Goal: Task Accomplishment & Management: Manage account settings

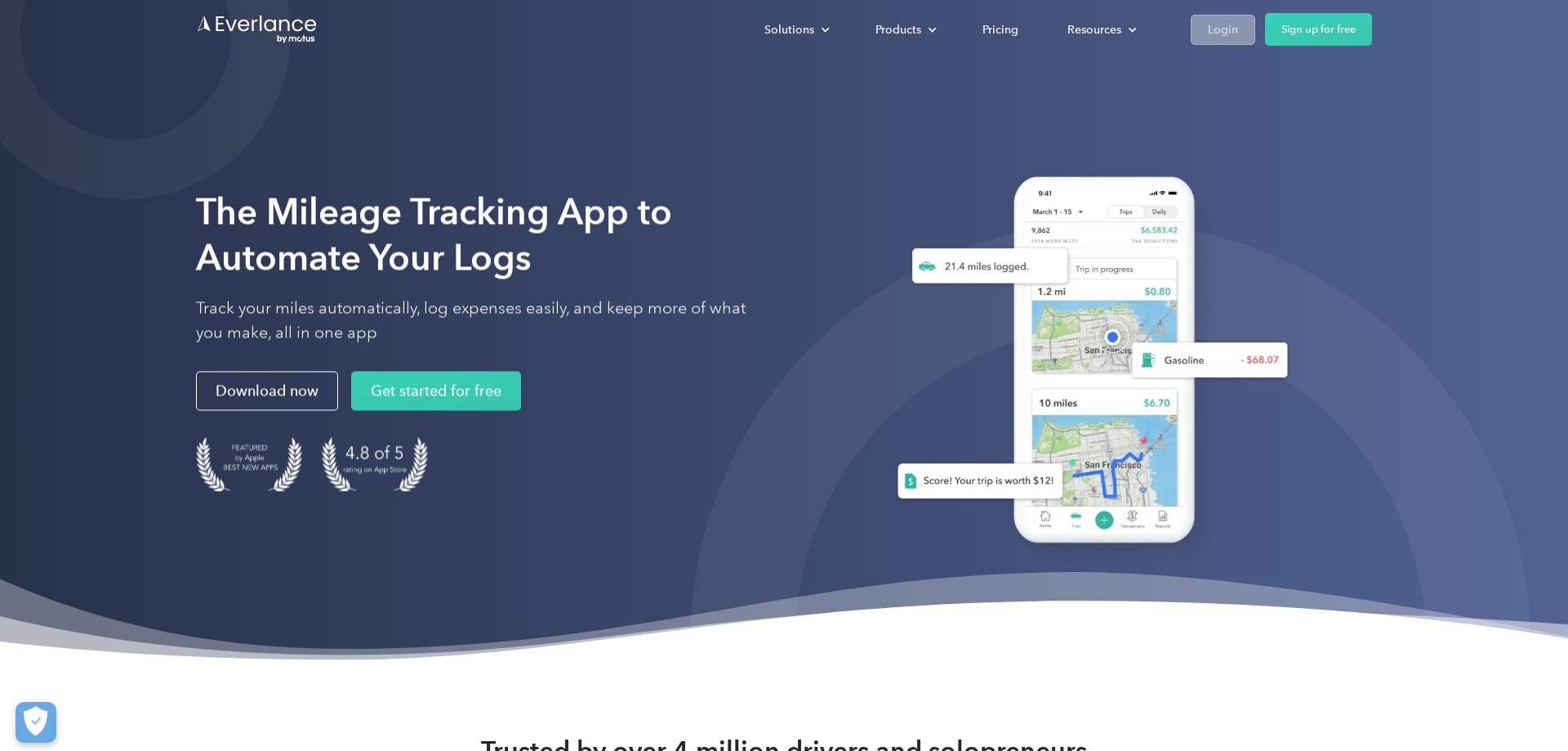
click at [1217, 31] on div "Login" at bounding box center [1222, 29] width 31 height 20
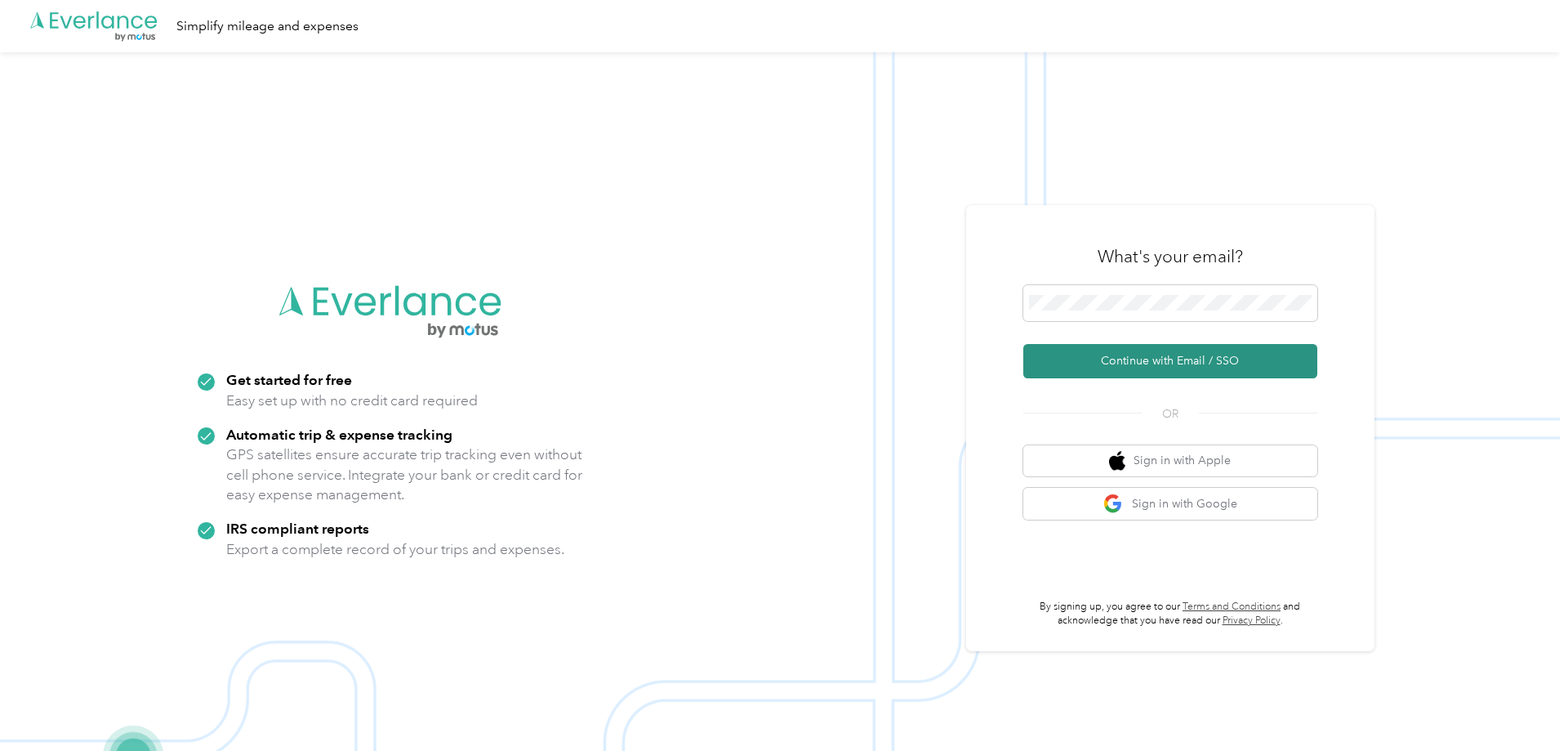
click at [1160, 360] on button "Continue with Email / SSO" at bounding box center [1170, 361] width 294 height 34
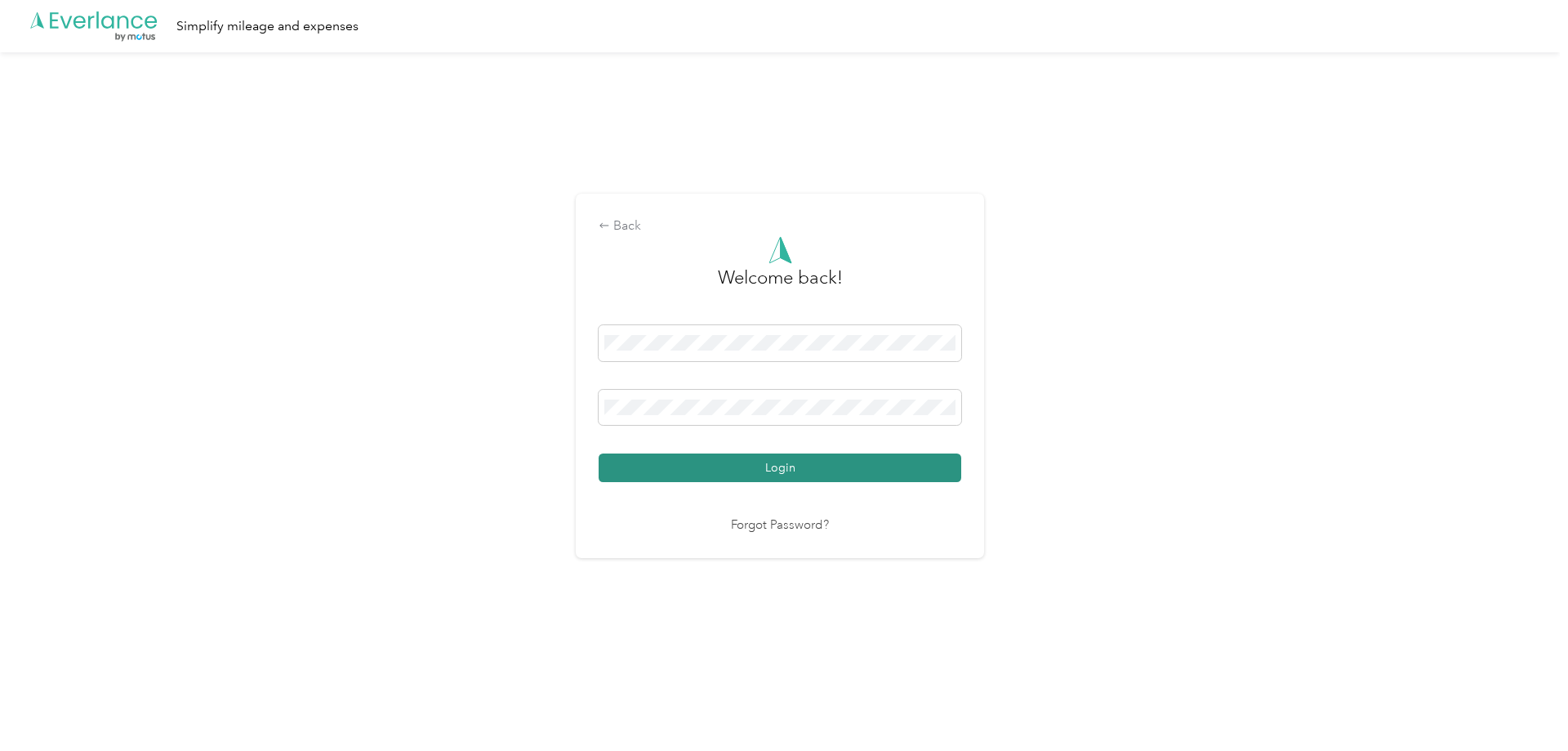
click at [773, 462] on button "Login" at bounding box center [780, 467] width 362 height 29
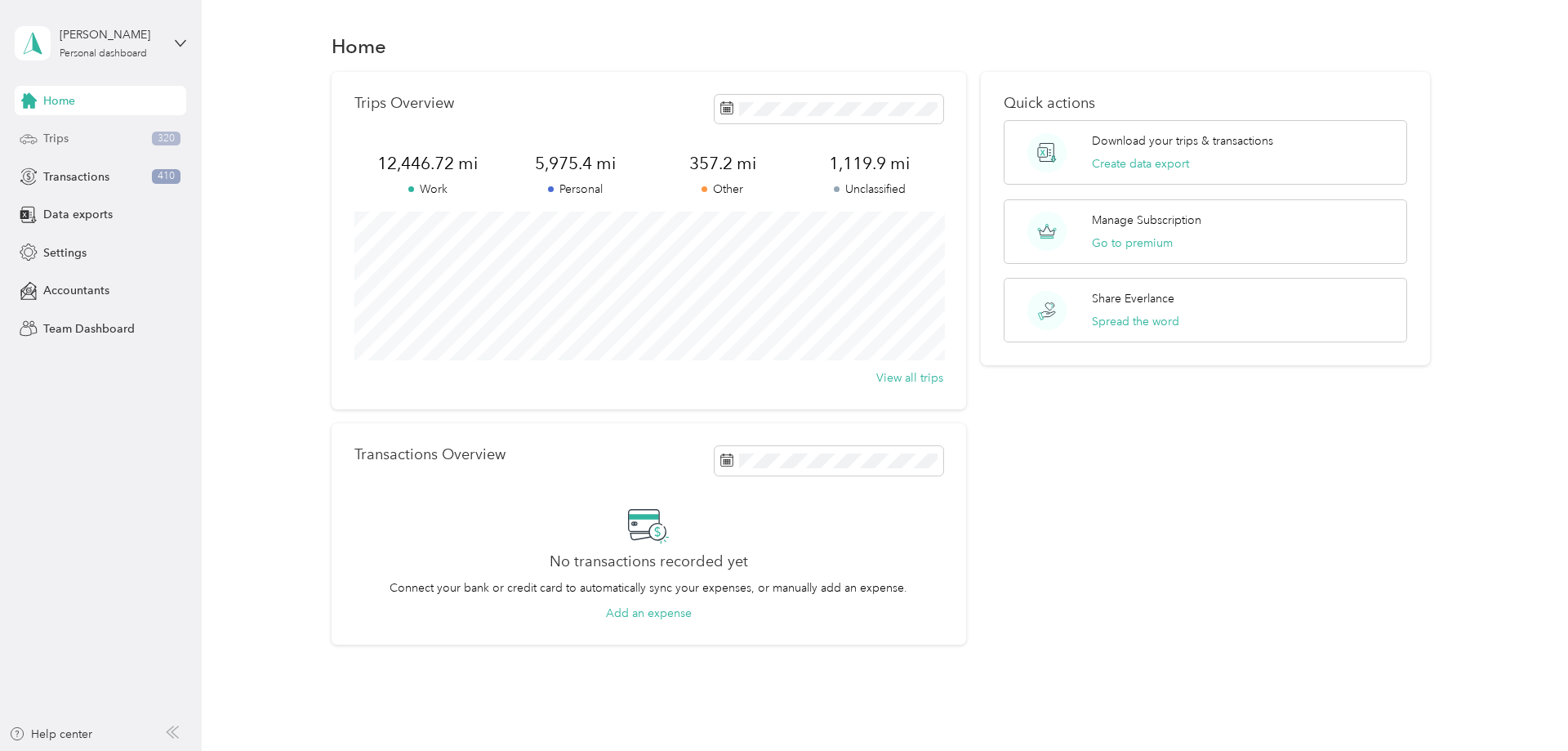
click at [52, 137] on span "Trips" at bounding box center [55, 138] width 25 height 18
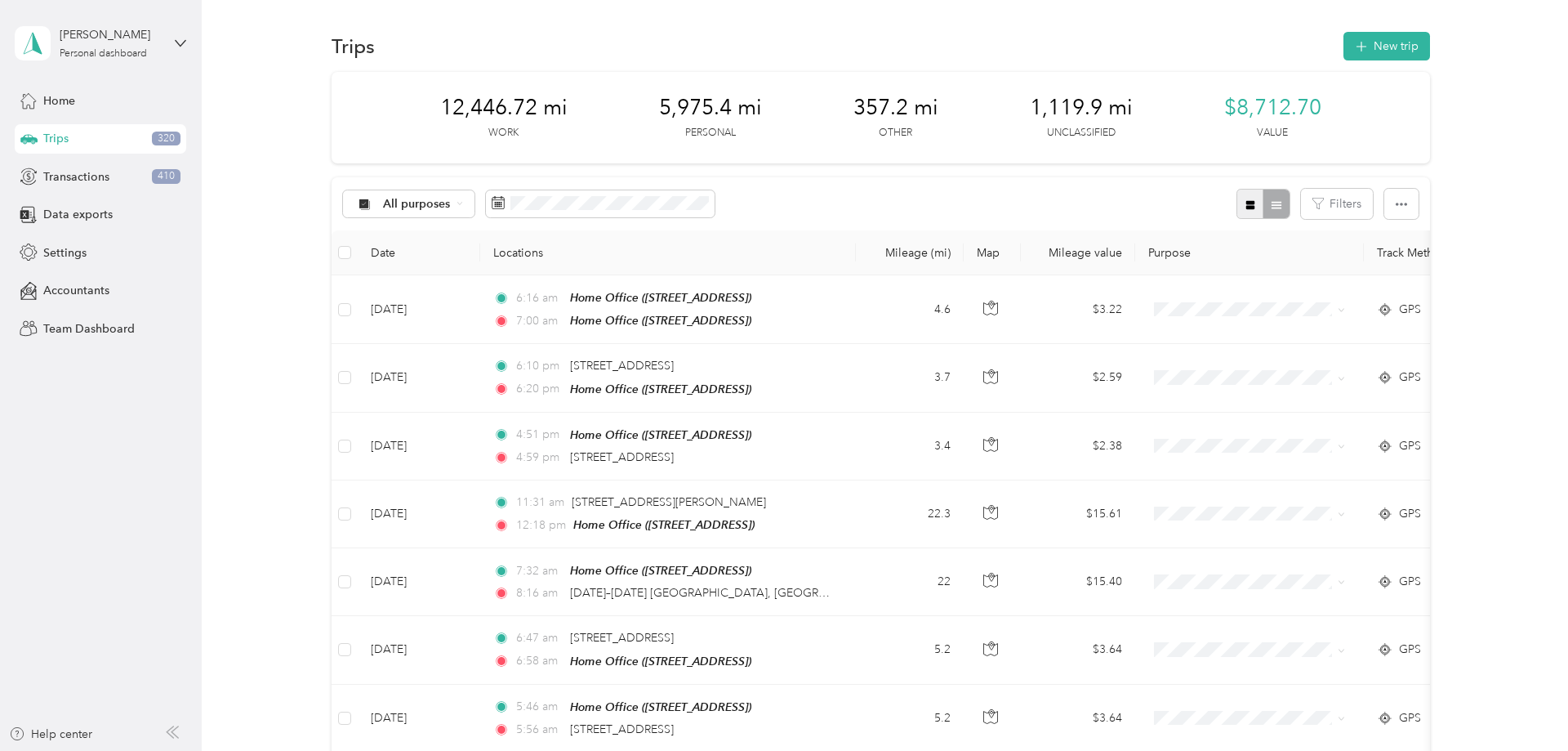
click at [1251, 205] on icon "button" at bounding box center [1250, 205] width 9 height 9
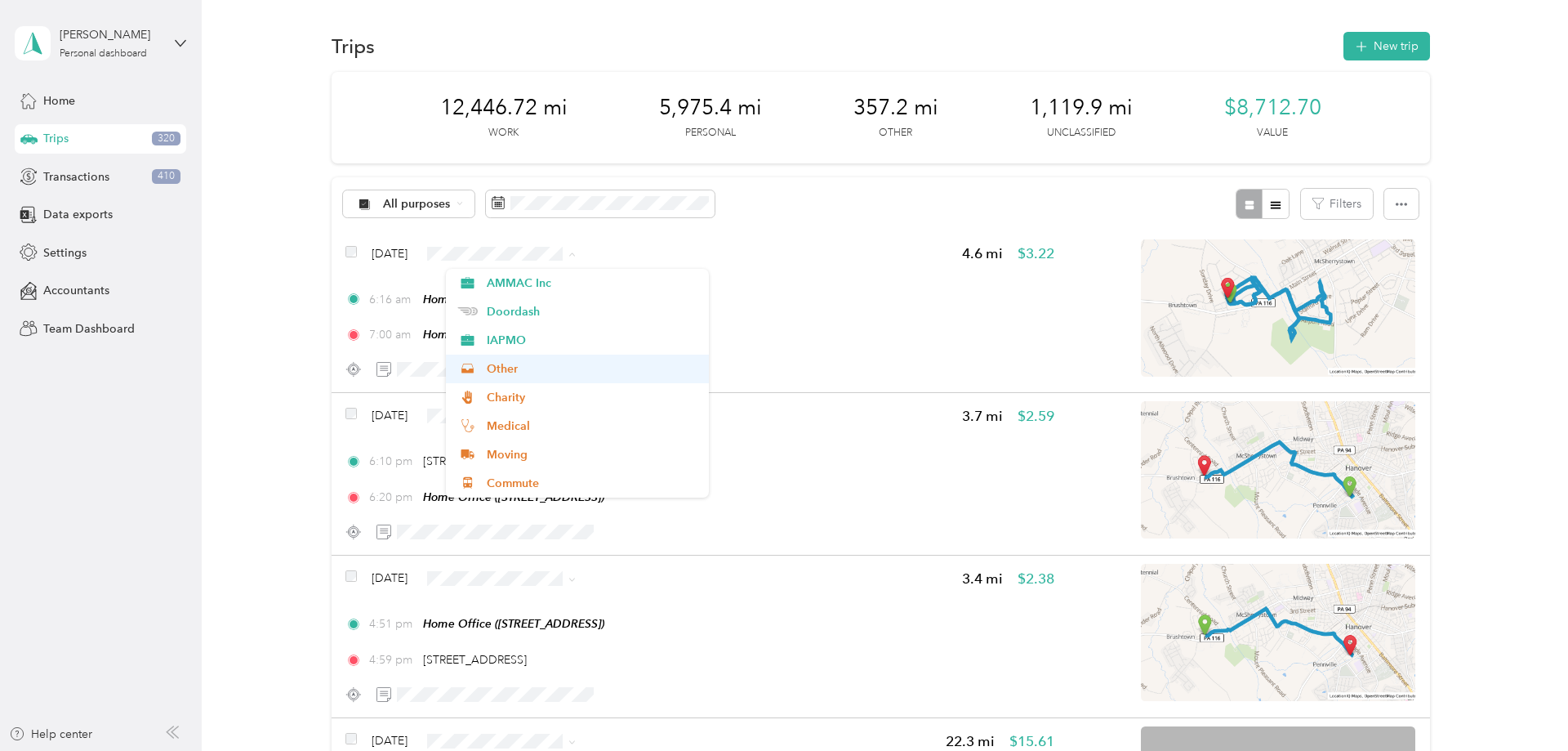
scroll to position [172, 0]
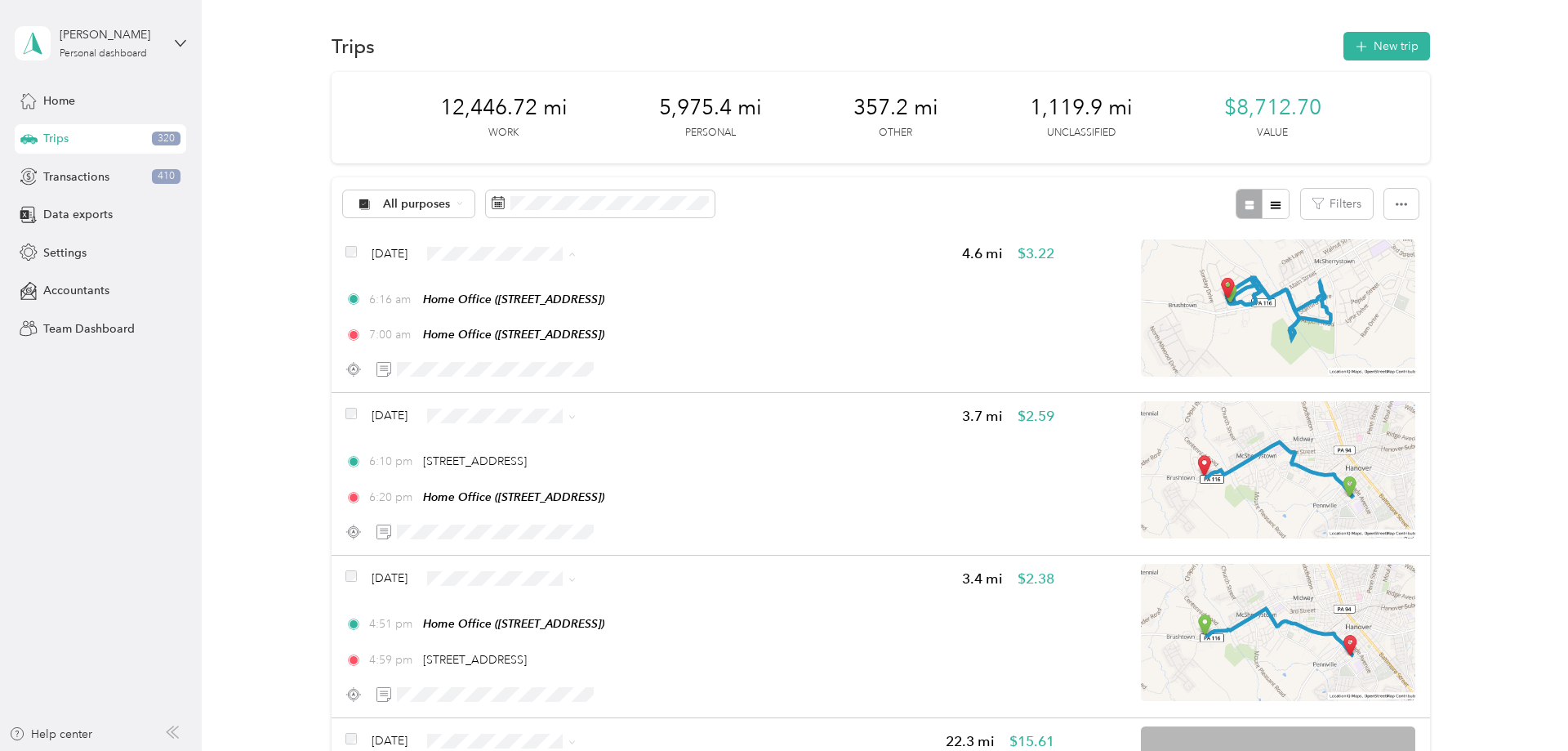
click at [512, 372] on li "Other" at bounding box center [577, 368] width 262 height 29
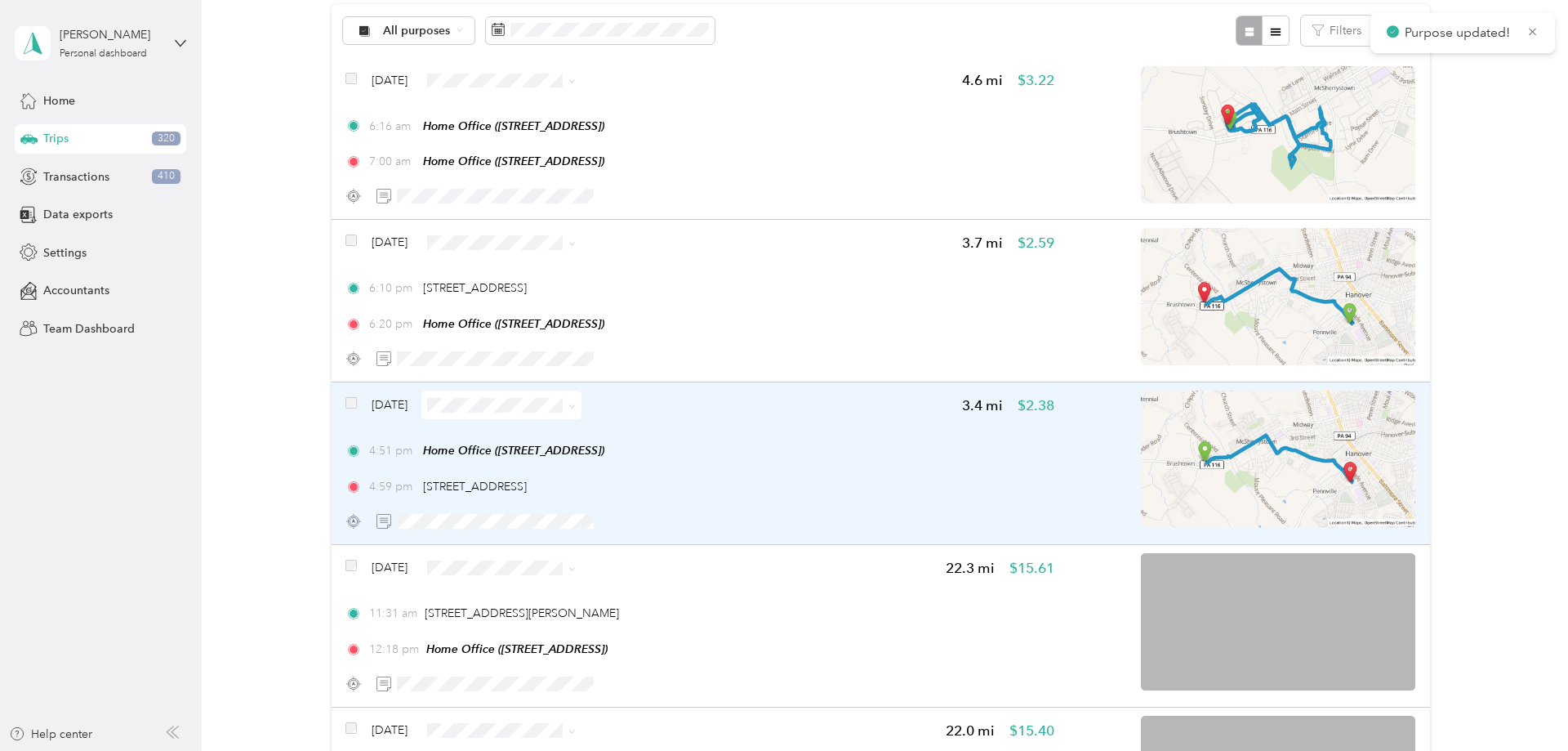
scroll to position [179, 0]
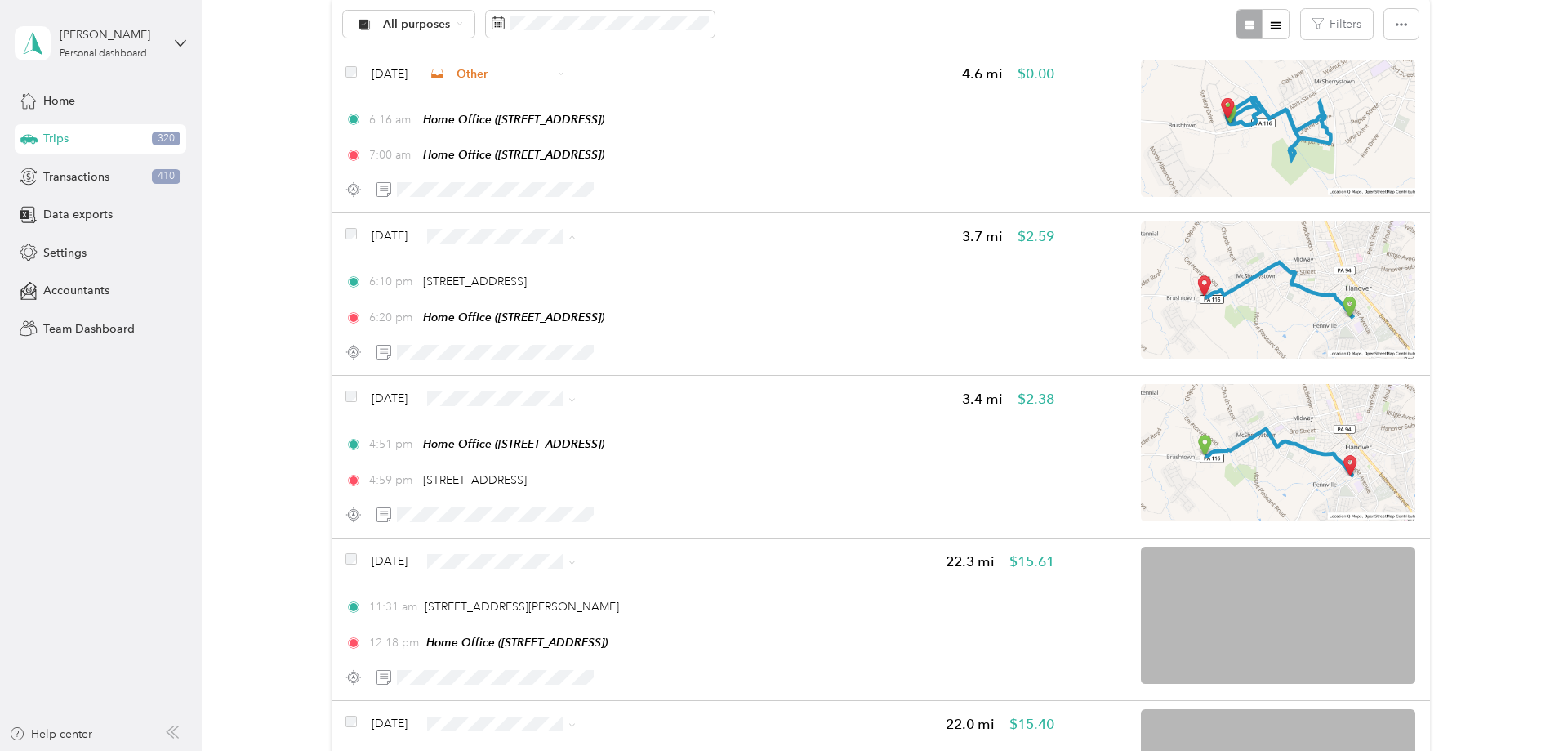
click at [546, 292] on span "Personal" at bounding box center [592, 294] width 211 height 18
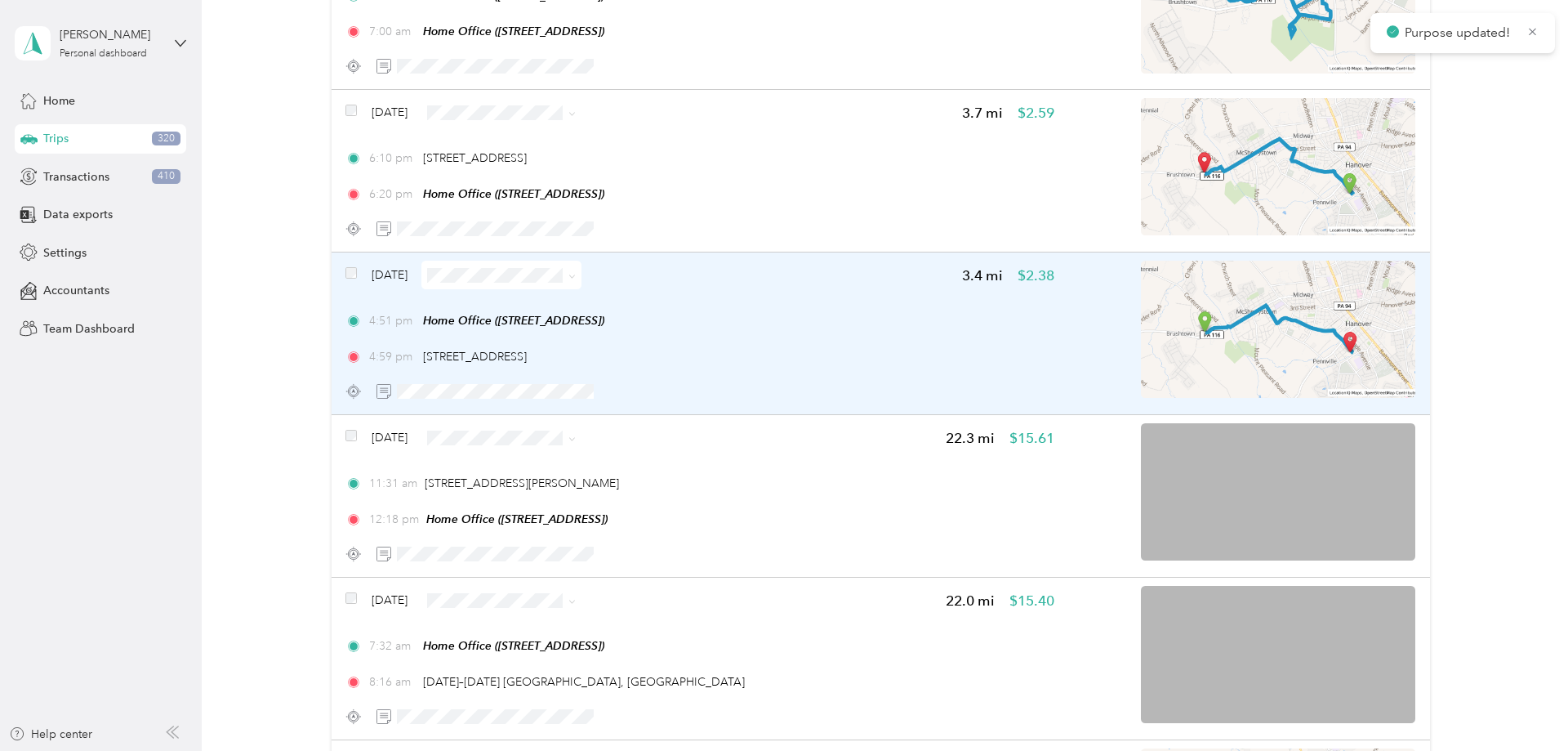
scroll to position [304, 0]
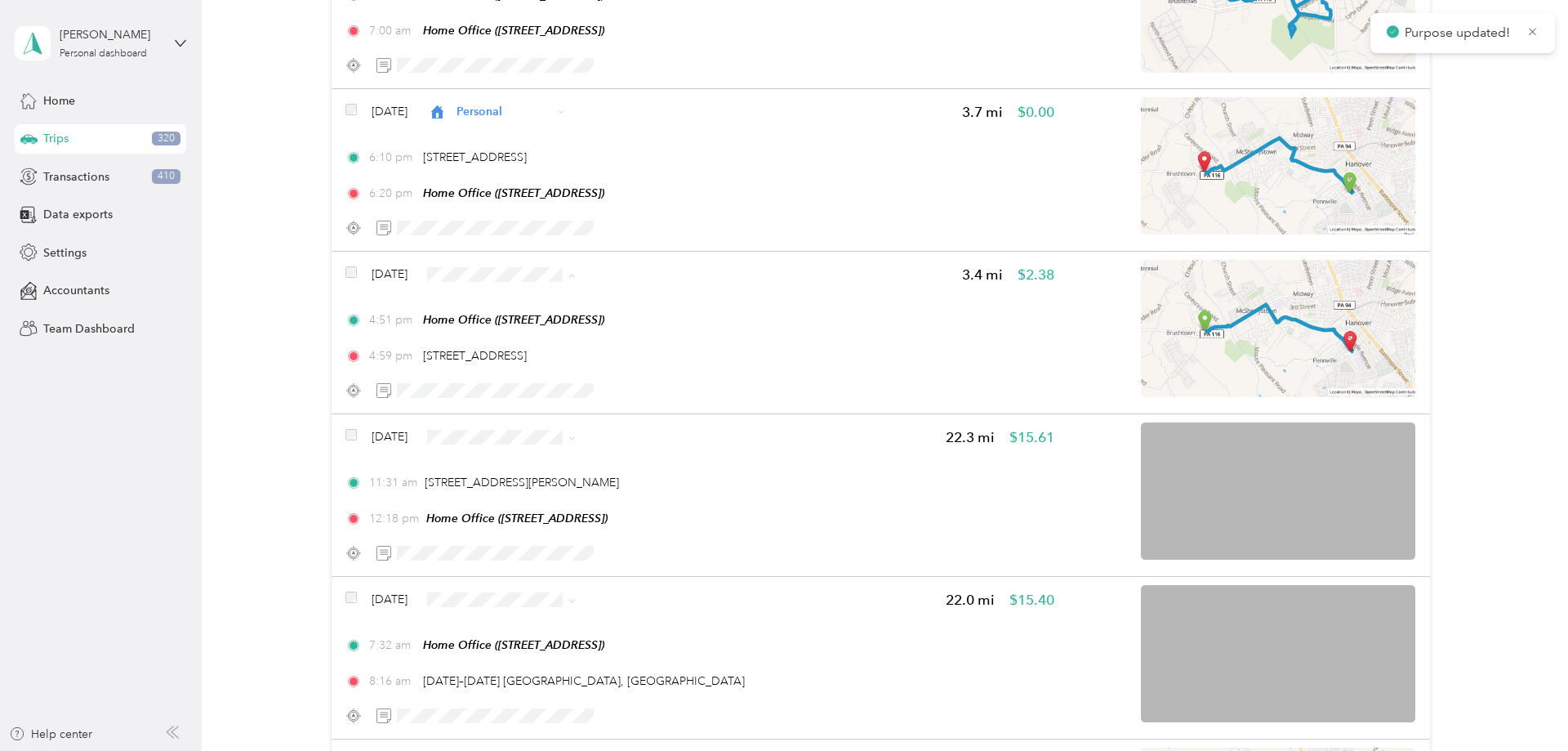
click at [535, 326] on span "Personal" at bounding box center [592, 333] width 211 height 18
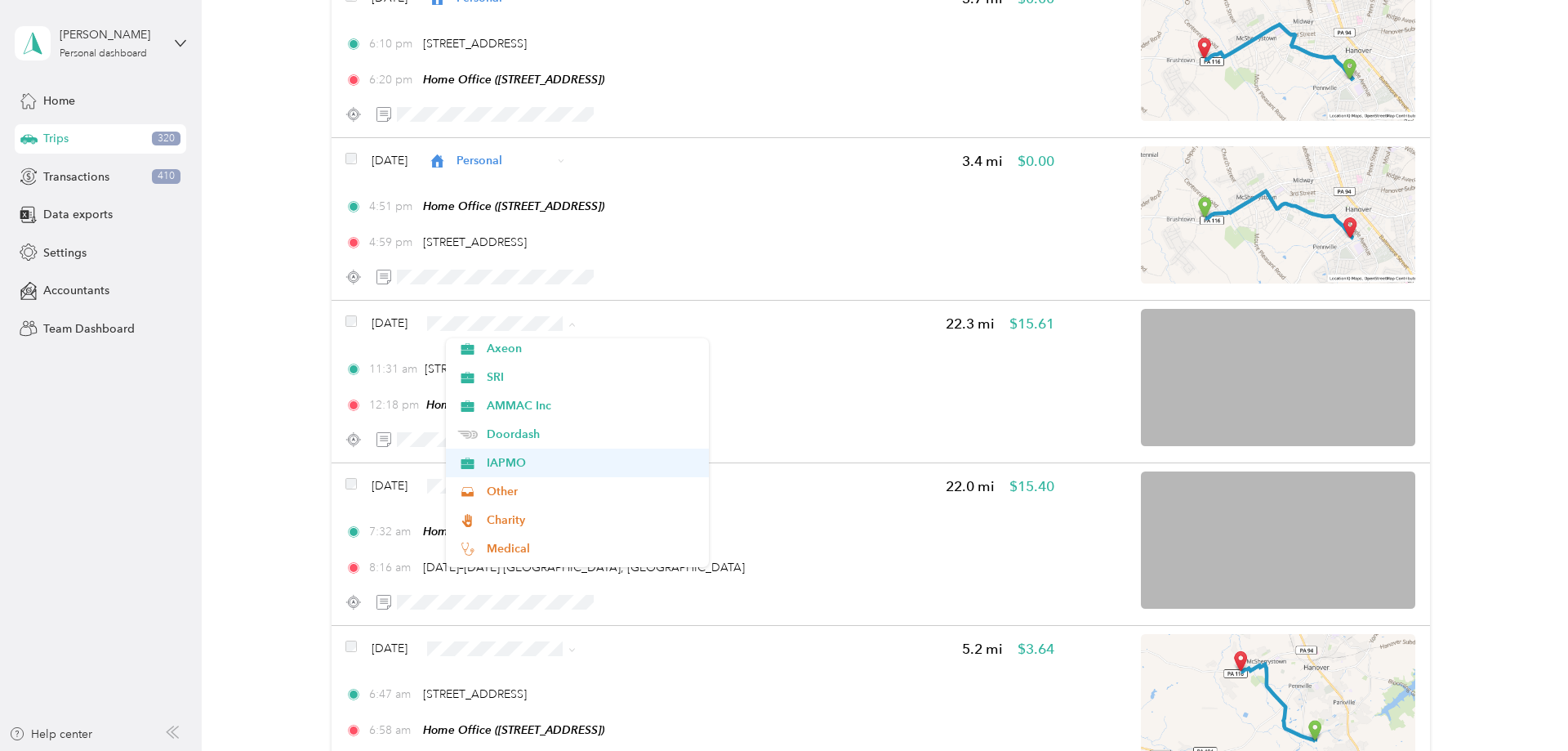
scroll to position [116, 0]
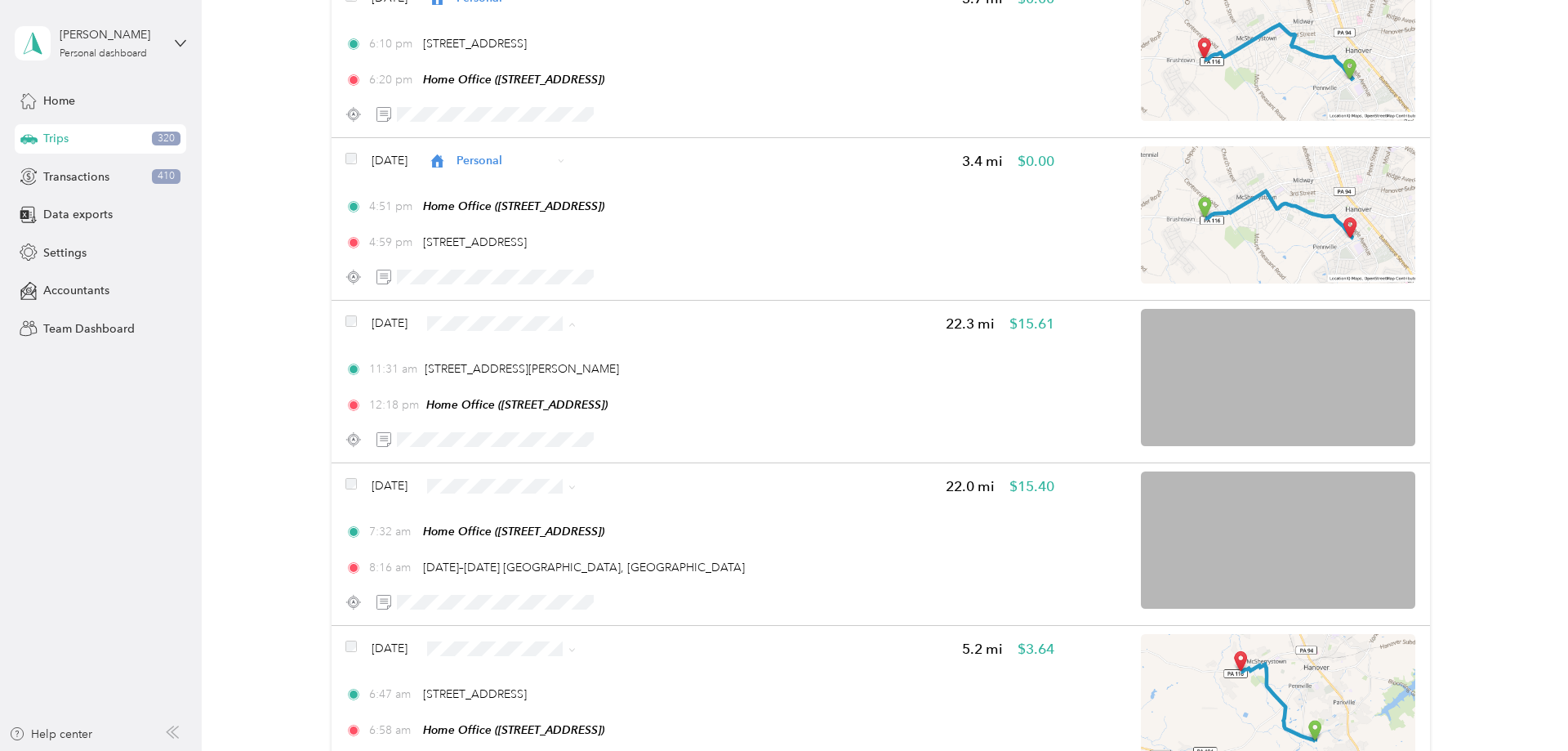
click at [507, 464] on span "IAPMO" at bounding box center [592, 465] width 211 height 18
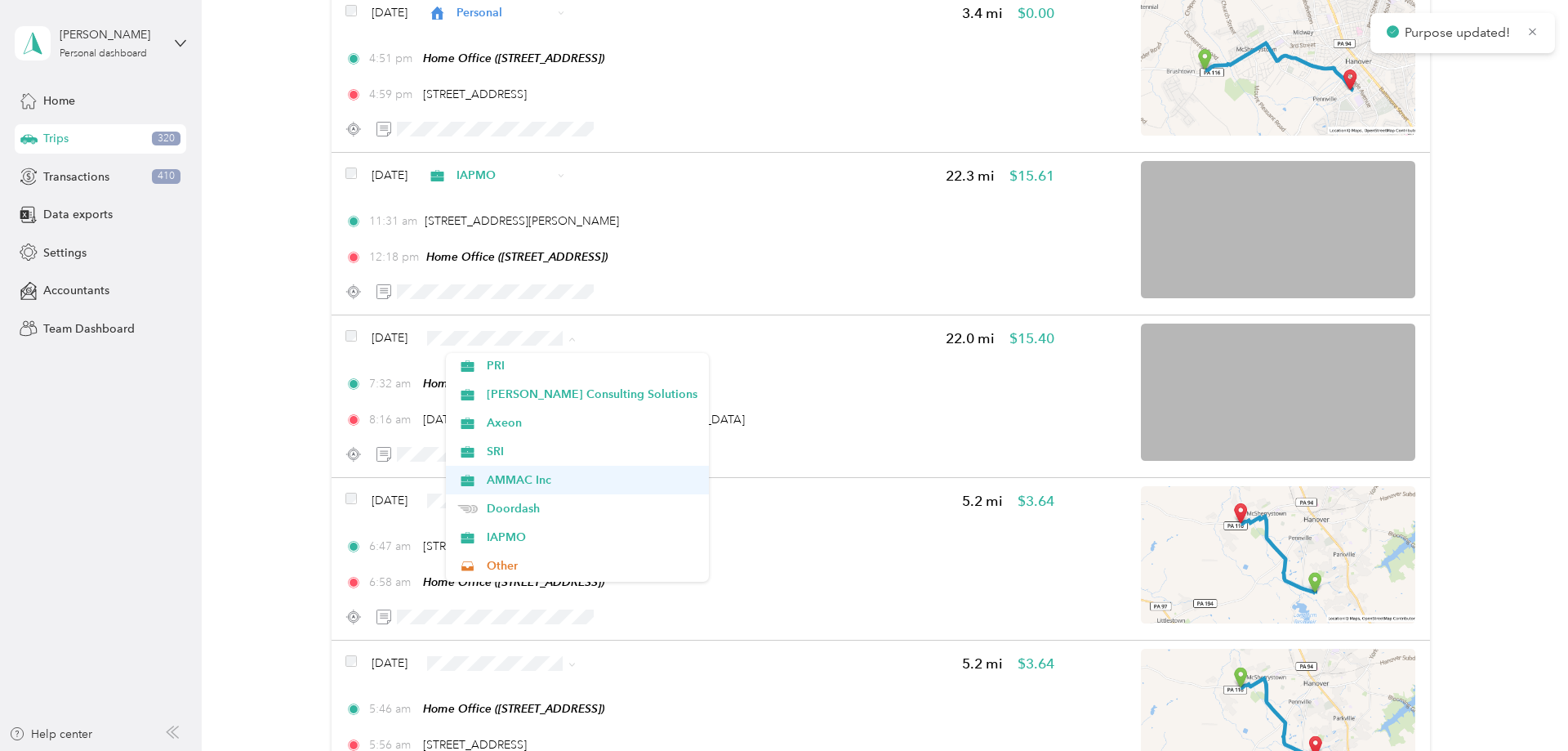
scroll to position [62, 0]
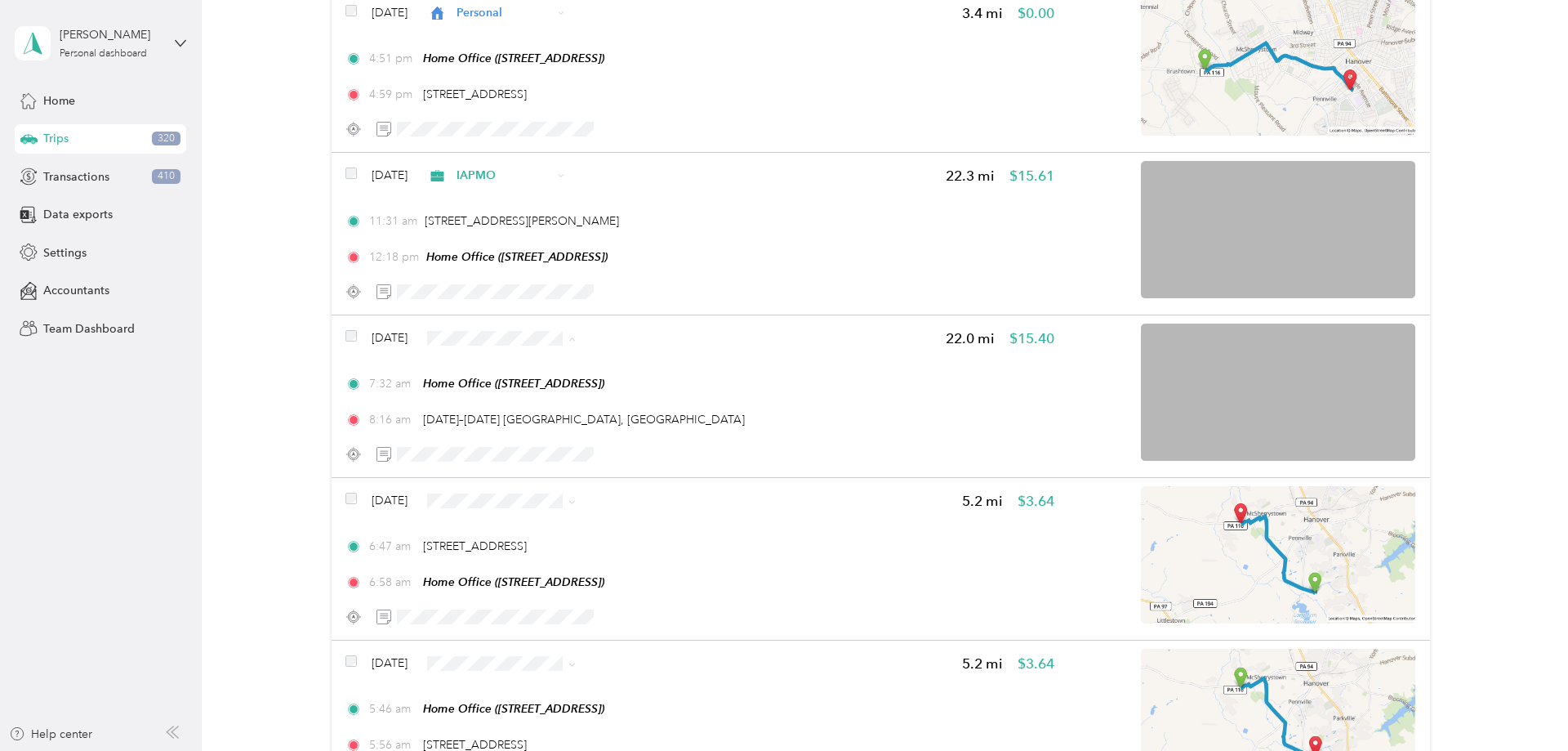
click at [508, 538] on span "IAPMO" at bounding box center [592, 534] width 211 height 18
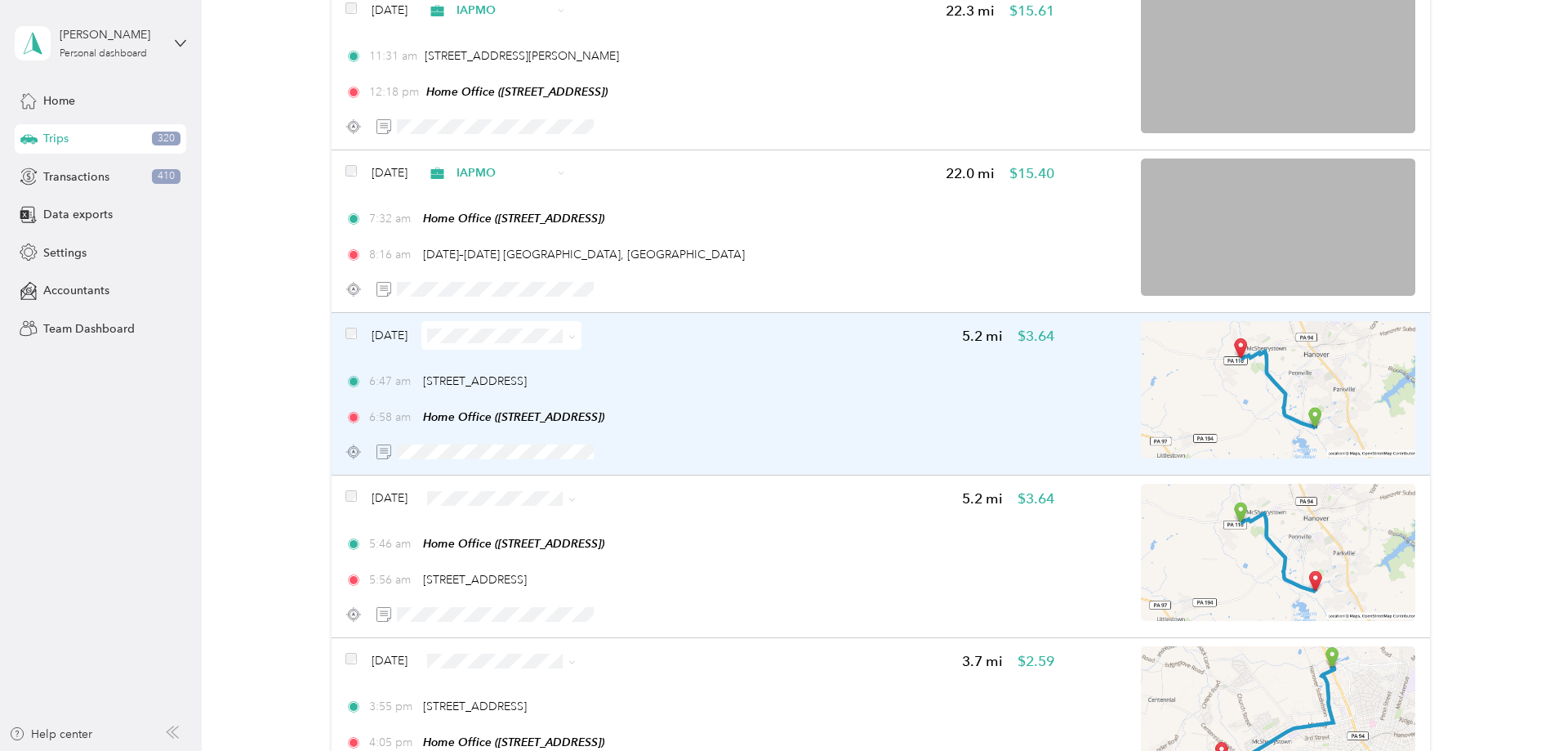
scroll to position [733, 0]
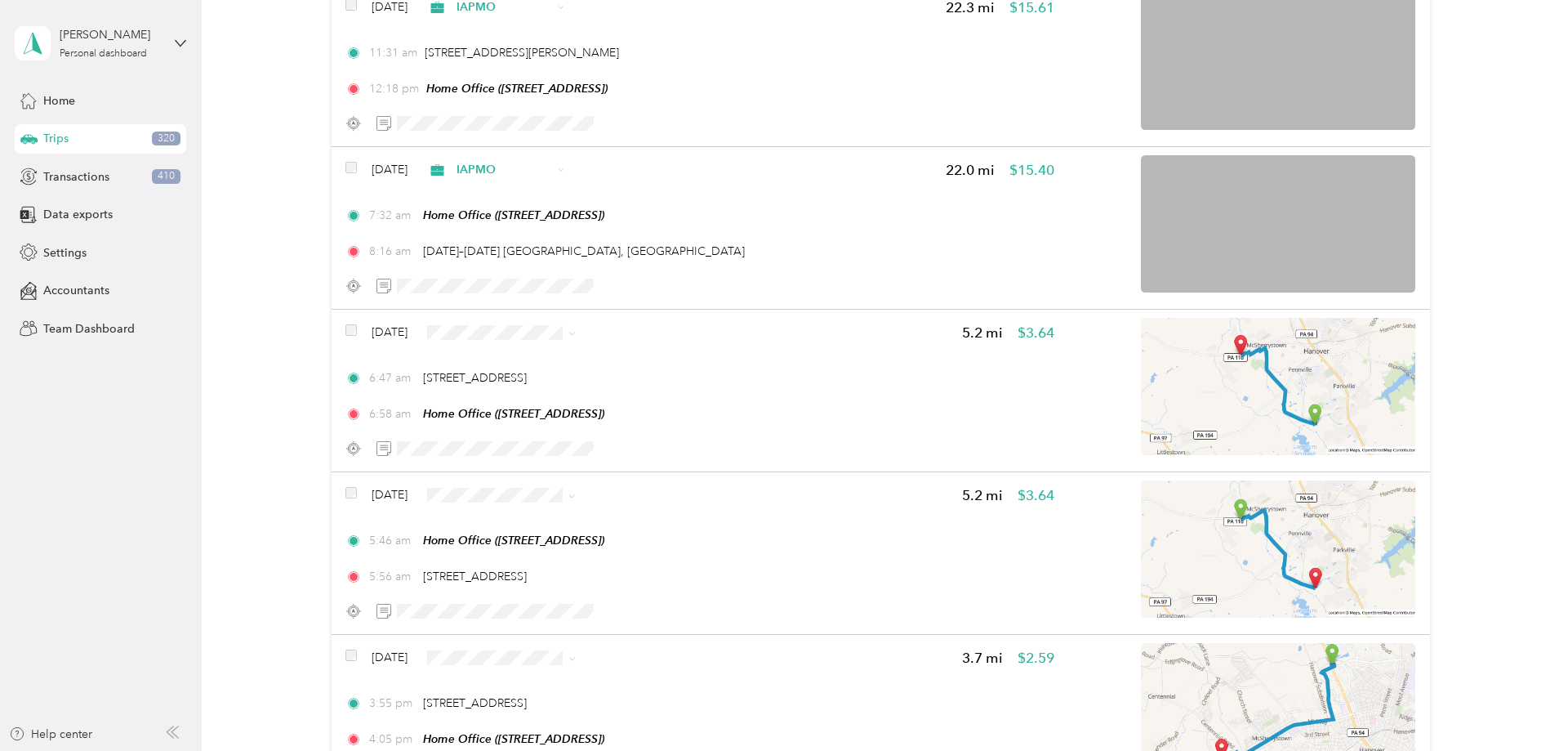
click at [512, 384] on span "Personal" at bounding box center [592, 390] width 211 height 18
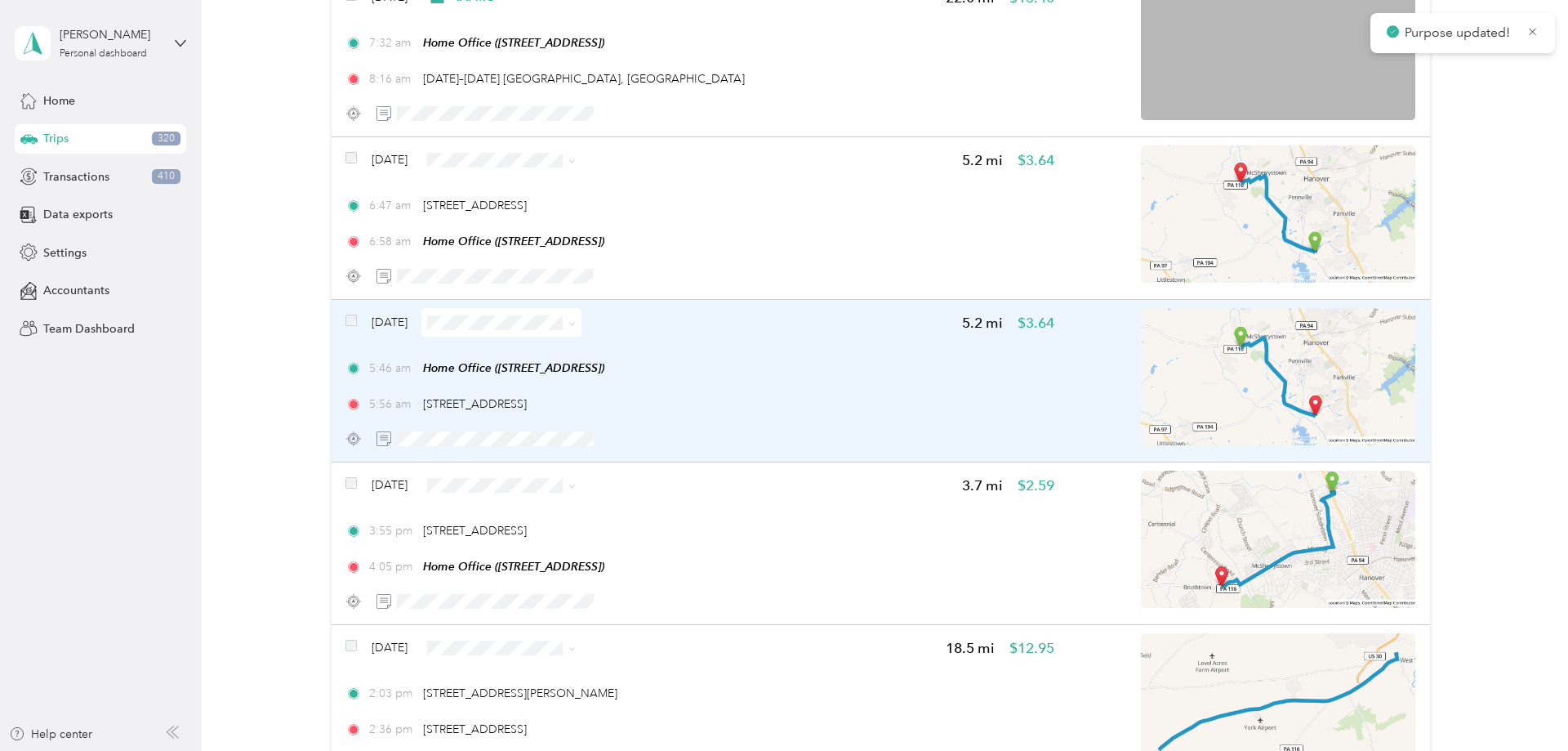
scroll to position [916, 0]
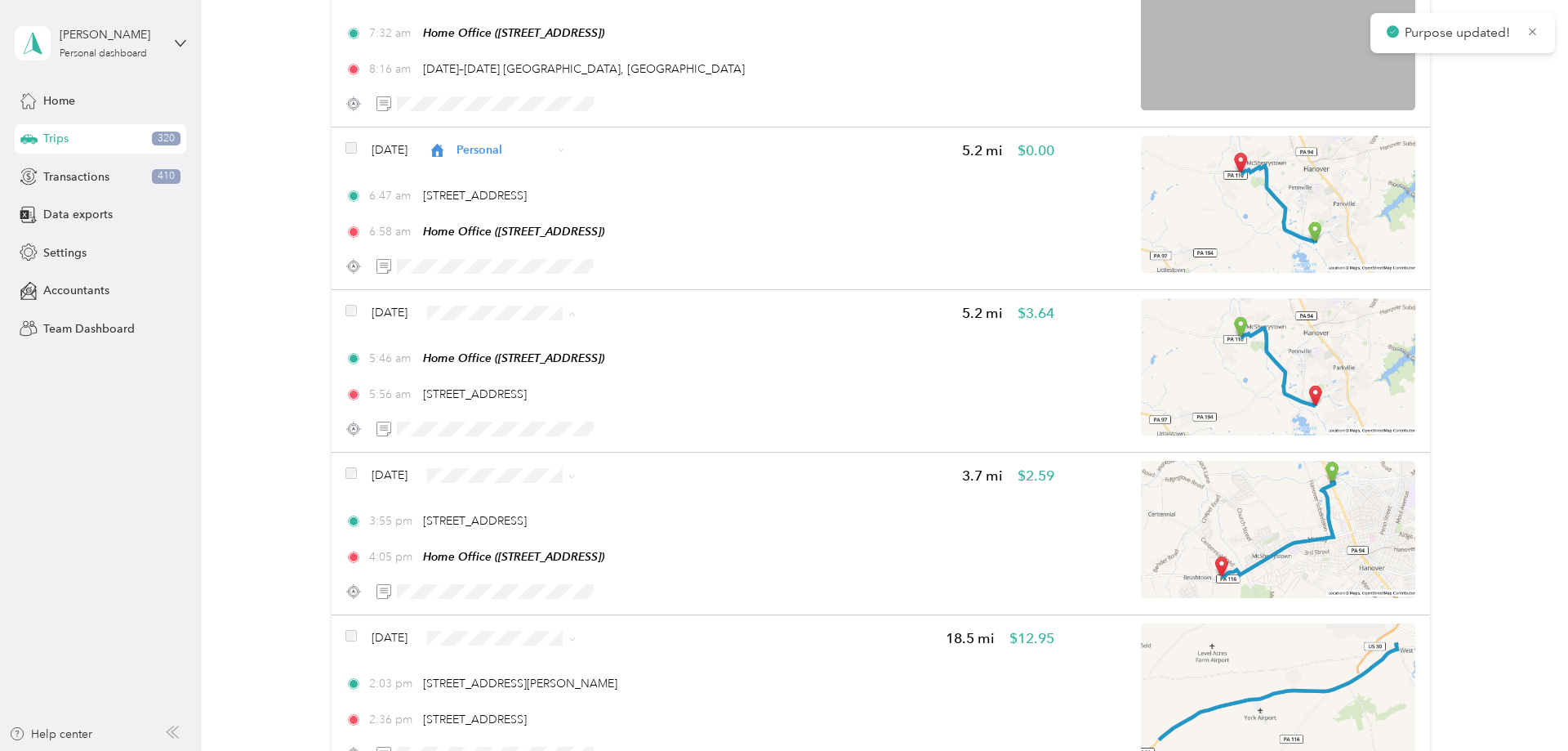
click at [526, 374] on span "Personal" at bounding box center [592, 370] width 211 height 18
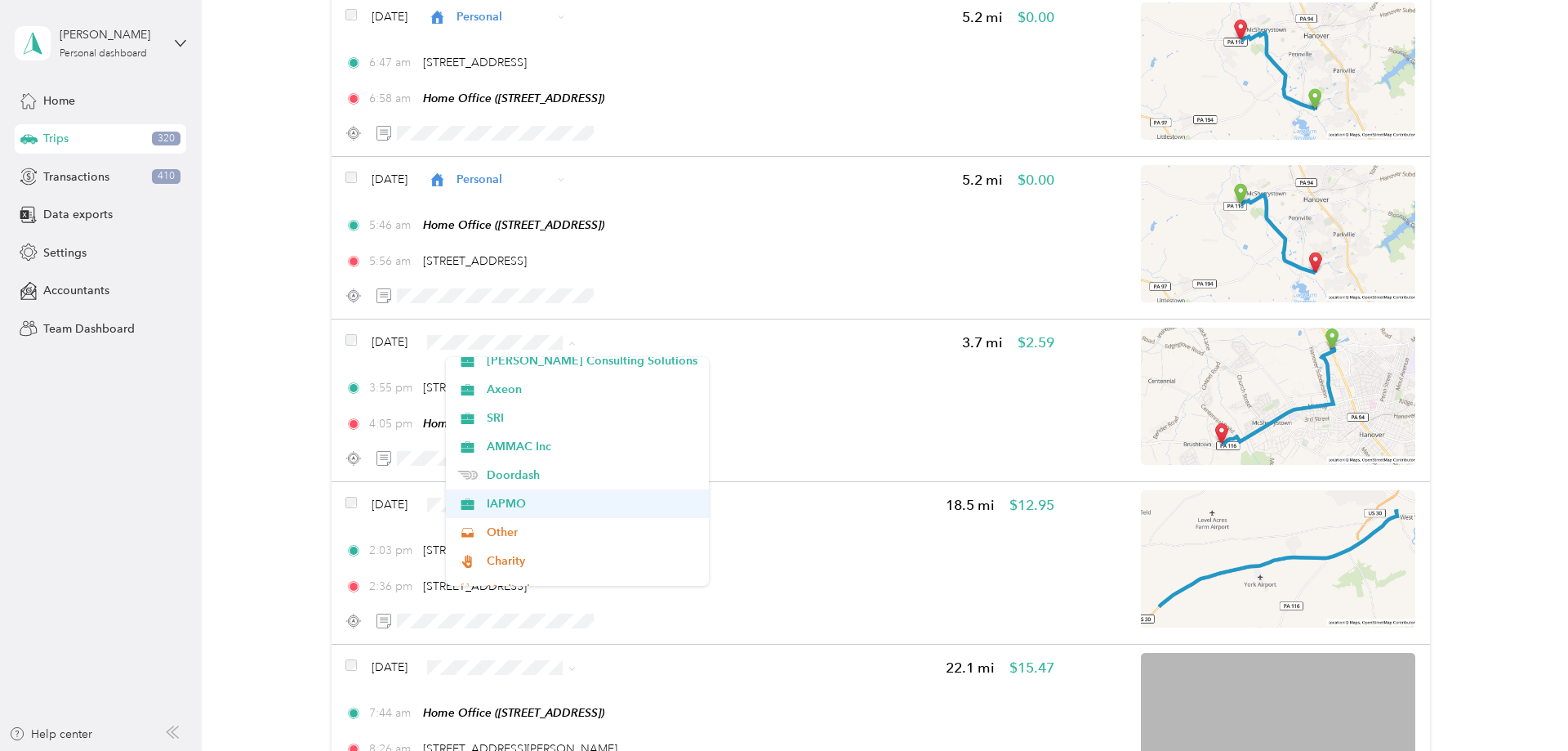
scroll to position [101, 0]
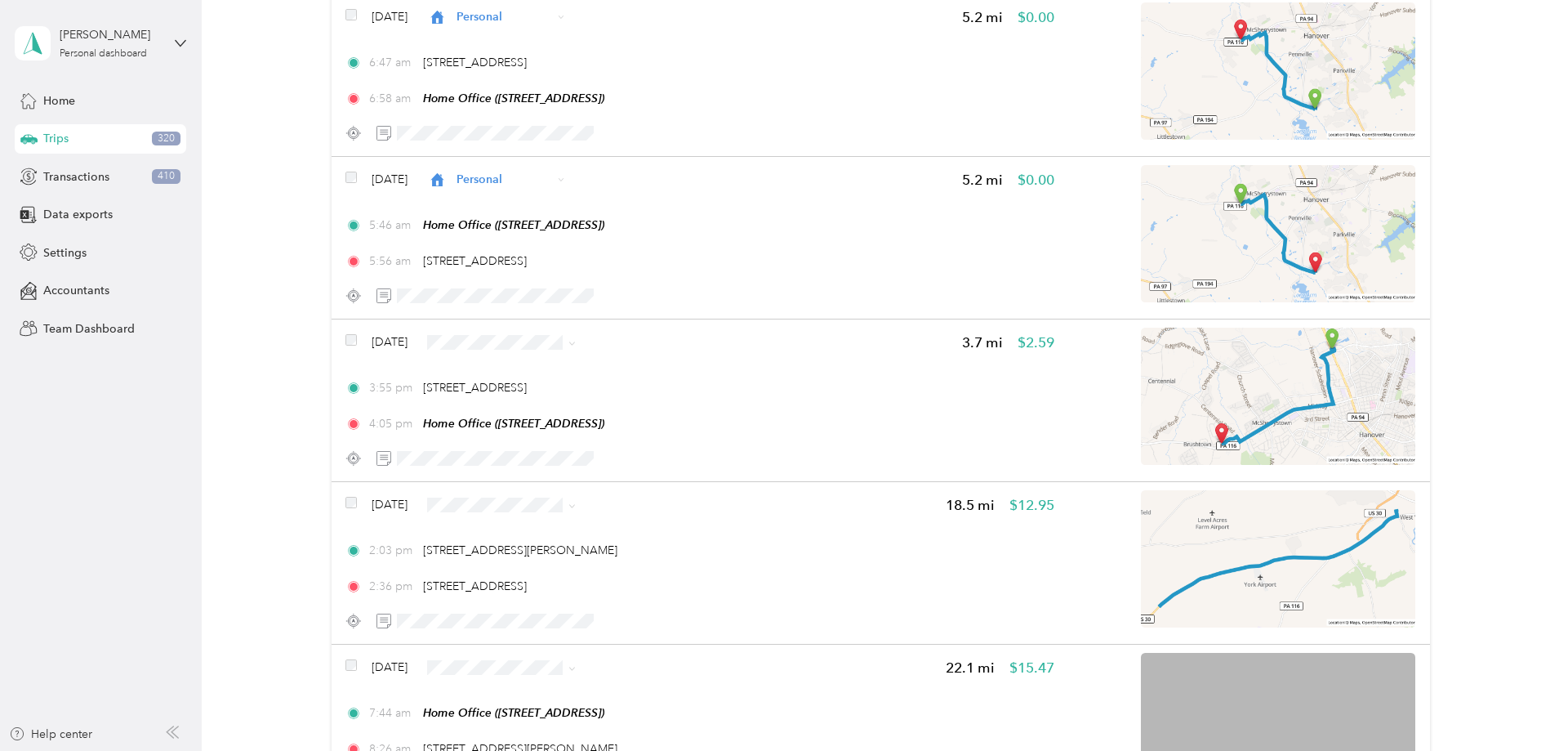
click at [508, 496] on span "IAPMO" at bounding box center [592, 496] width 211 height 18
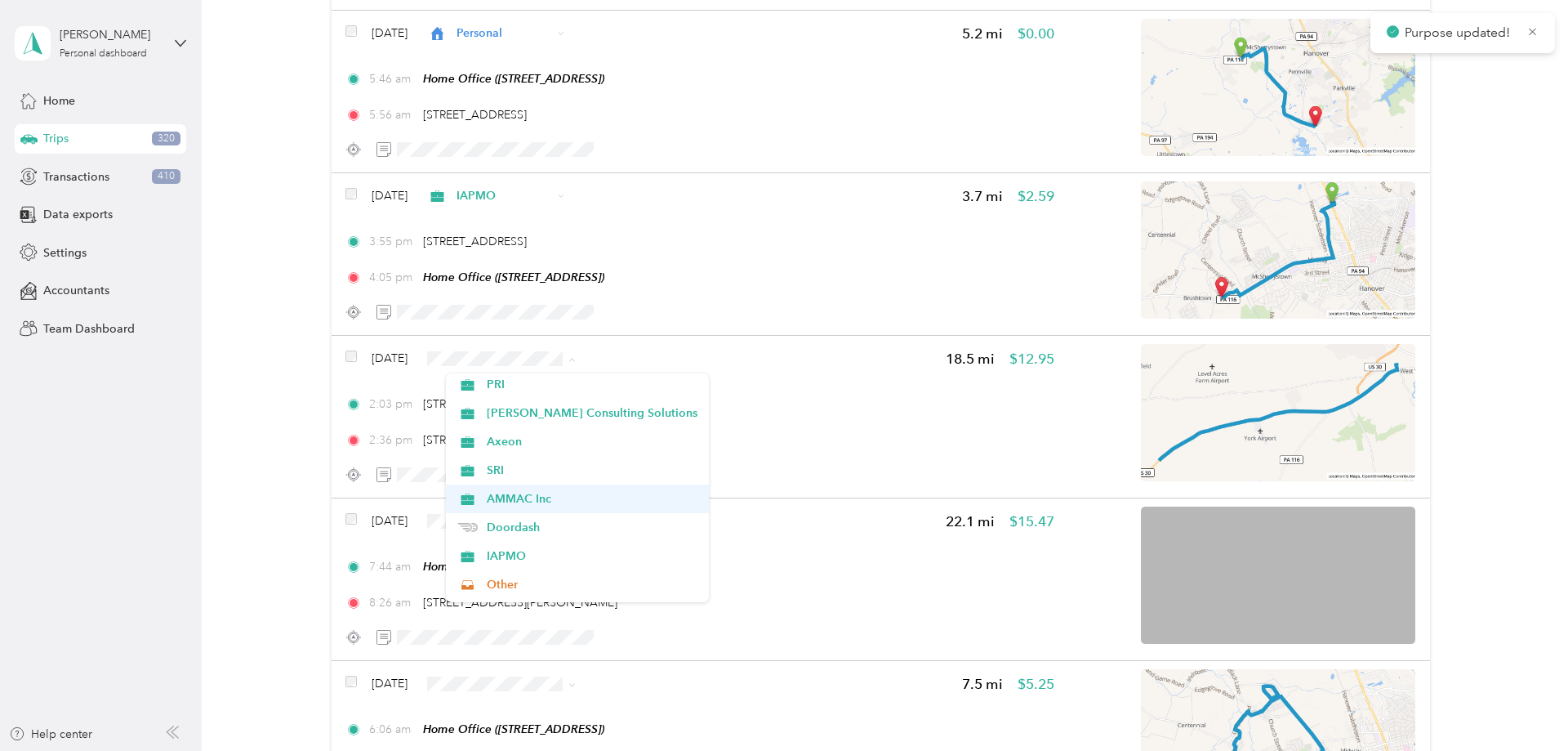
scroll to position [65, 0]
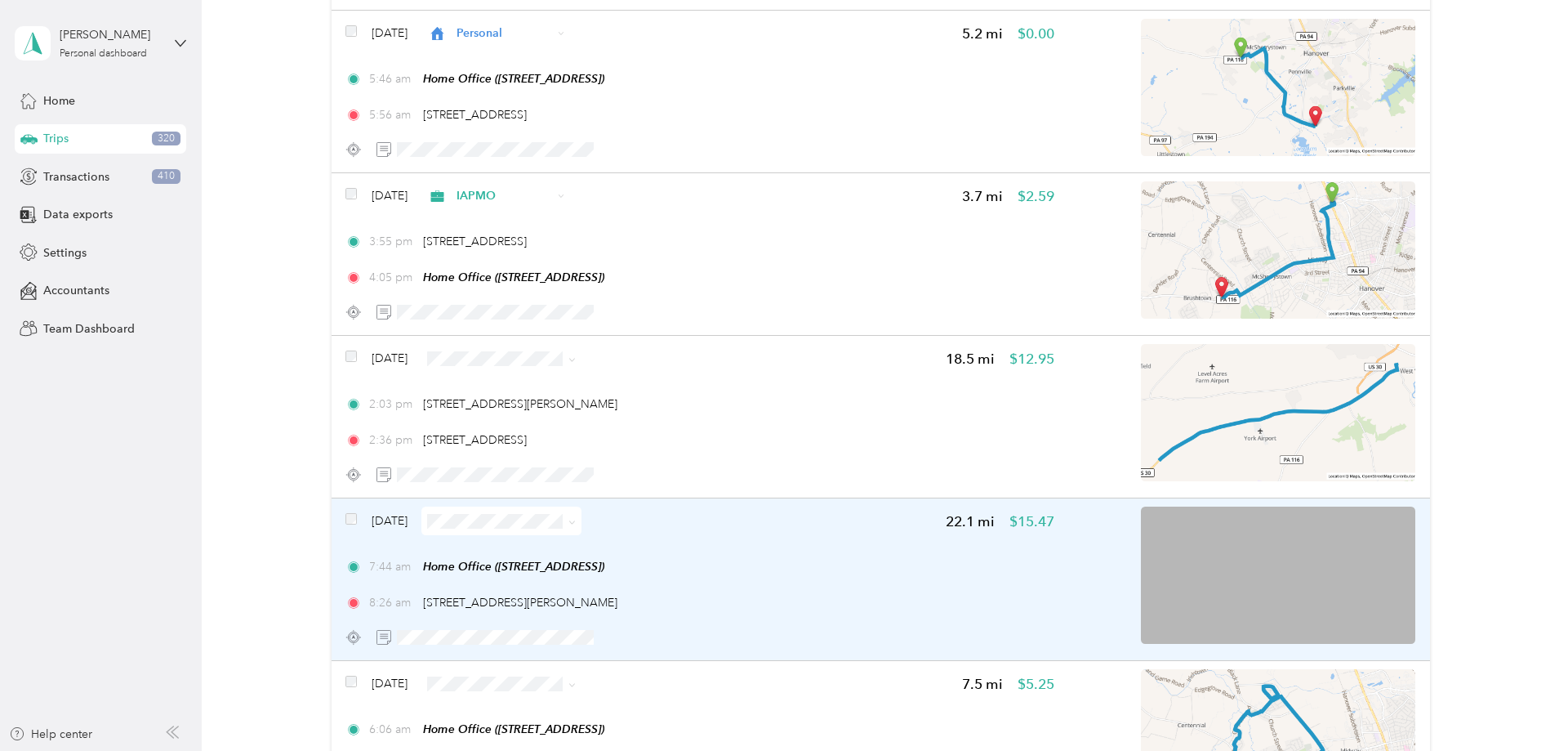
drag, startPoint x: 502, startPoint y: 543, endPoint x: 653, endPoint y: 535, distance: 151.2
click at [505, 543] on span "IAPMO" at bounding box center [592, 551] width 211 height 18
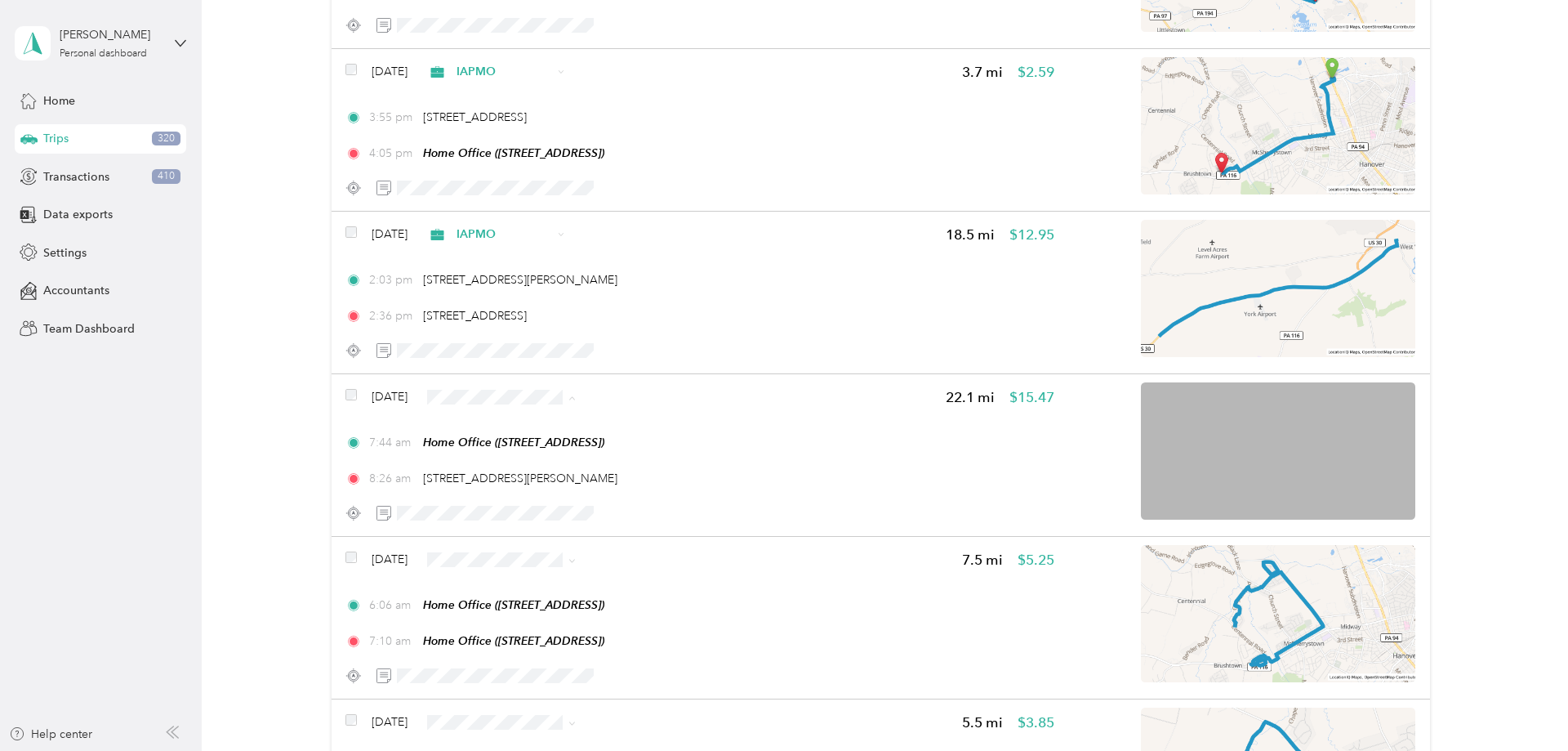
scroll to position [135, 0]
click at [508, 510] on li "IAPMO" at bounding box center [577, 520] width 262 height 29
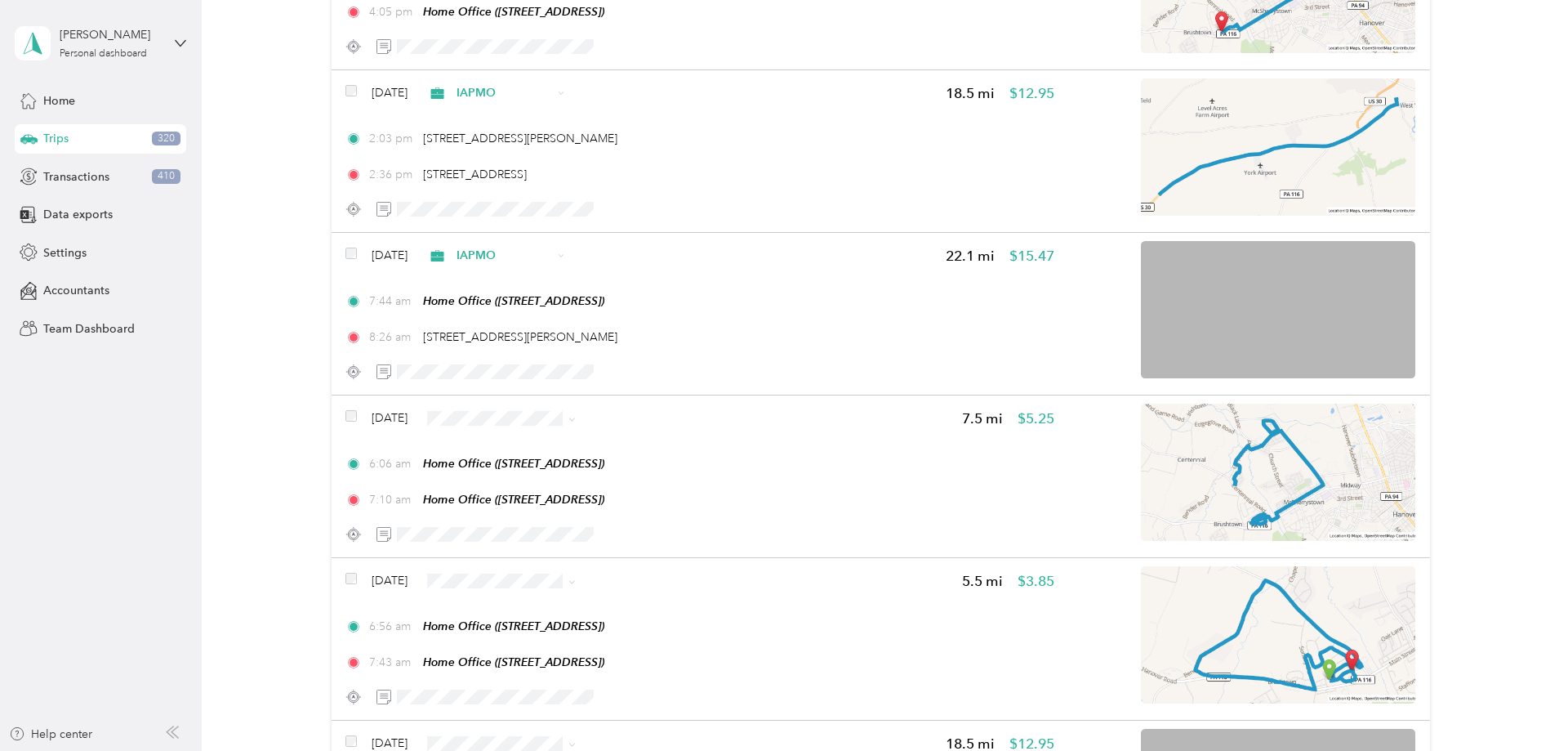
scroll to position [172, 0]
click at [506, 530] on span "Other" at bounding box center [592, 533] width 211 height 18
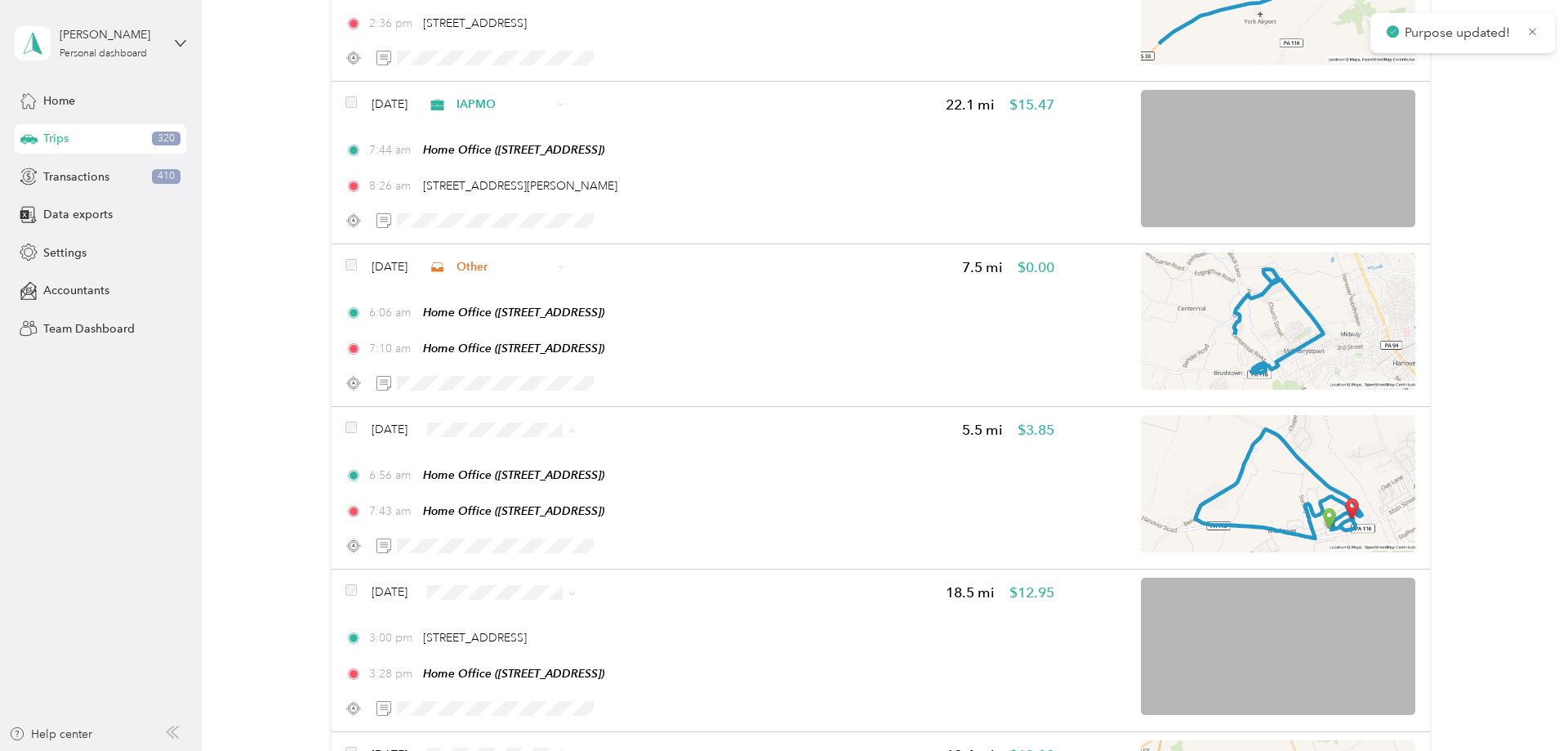
click at [525, 538] on span "Other" at bounding box center [599, 544] width 211 height 18
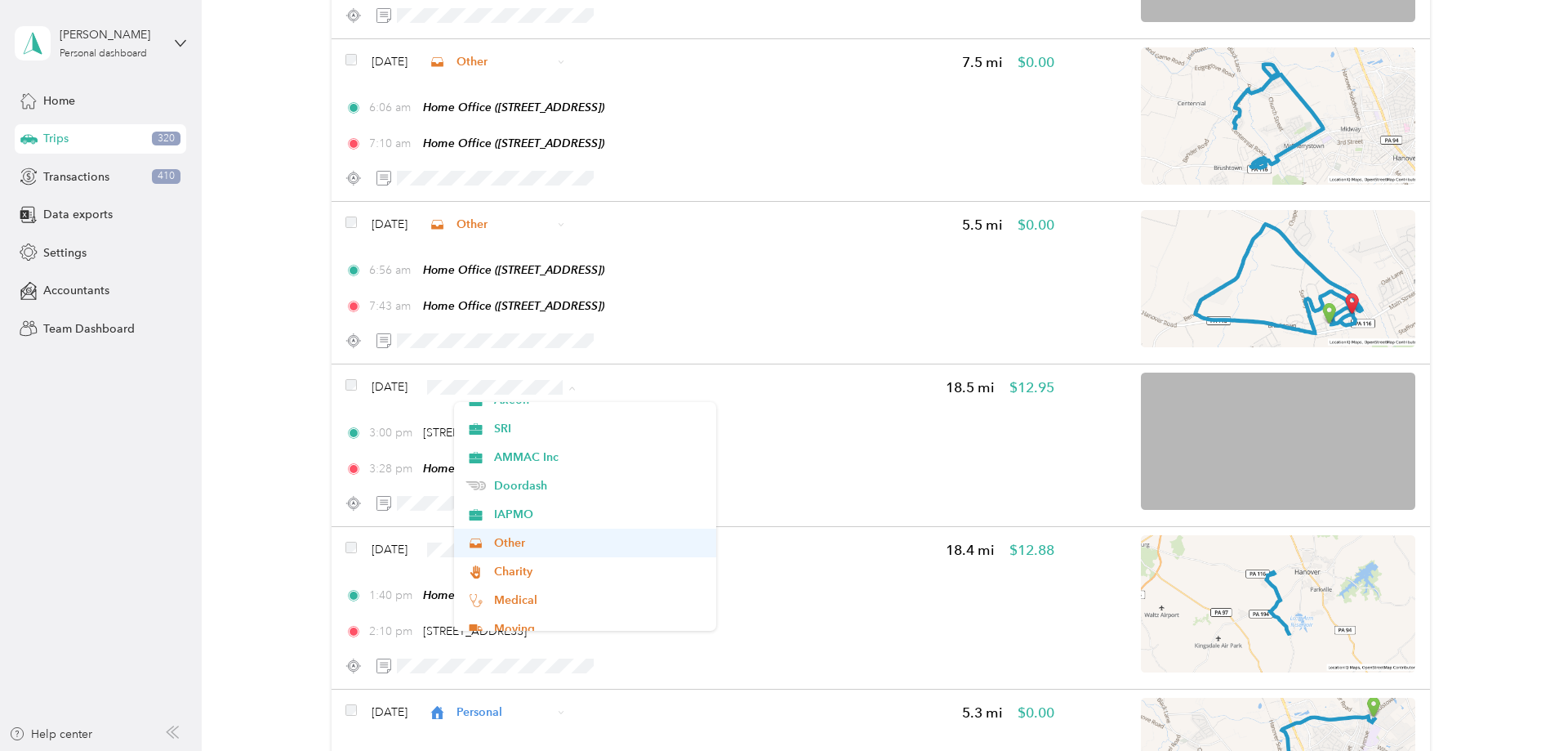
scroll to position [152, 0]
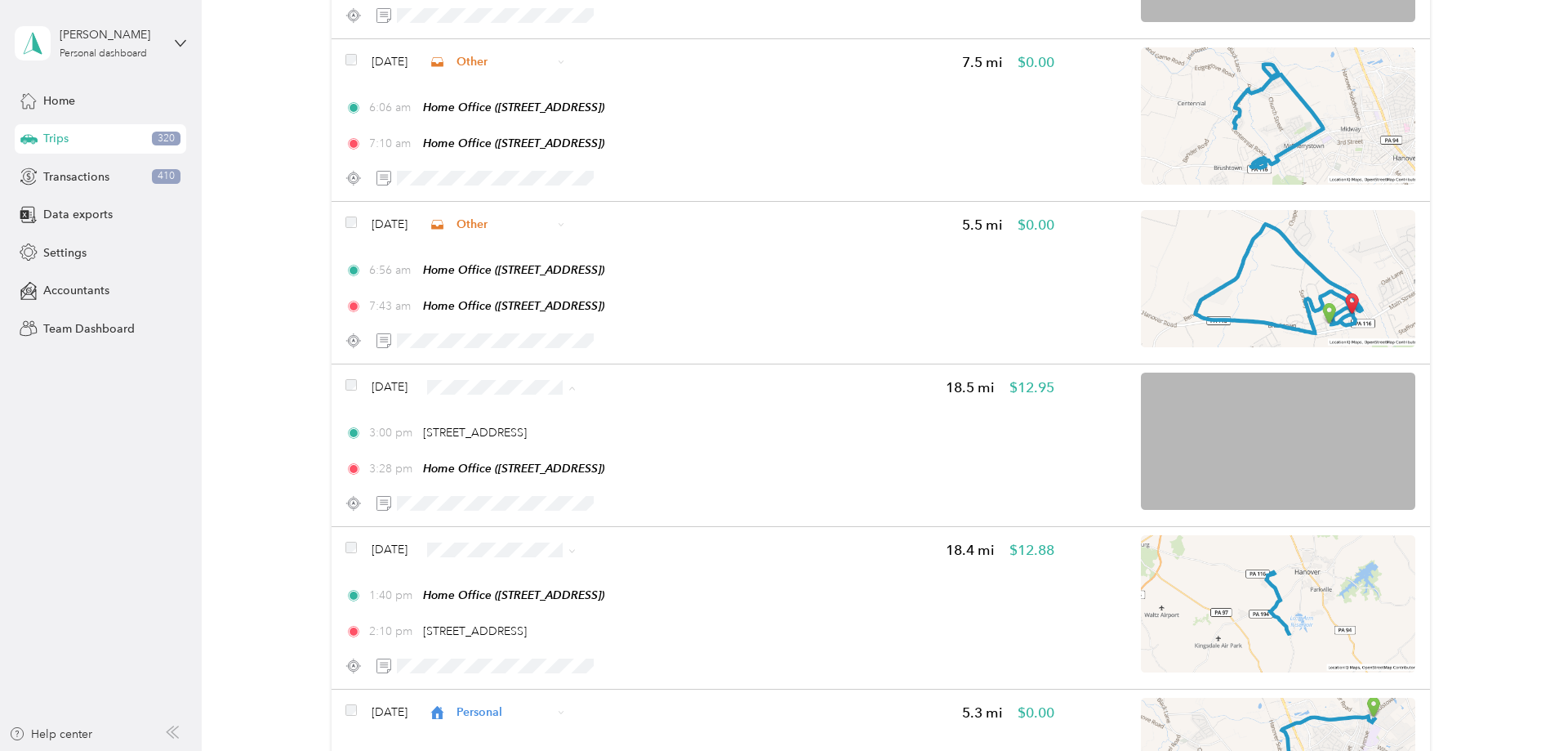
click at [522, 516] on span "Other" at bounding box center [599, 522] width 211 height 18
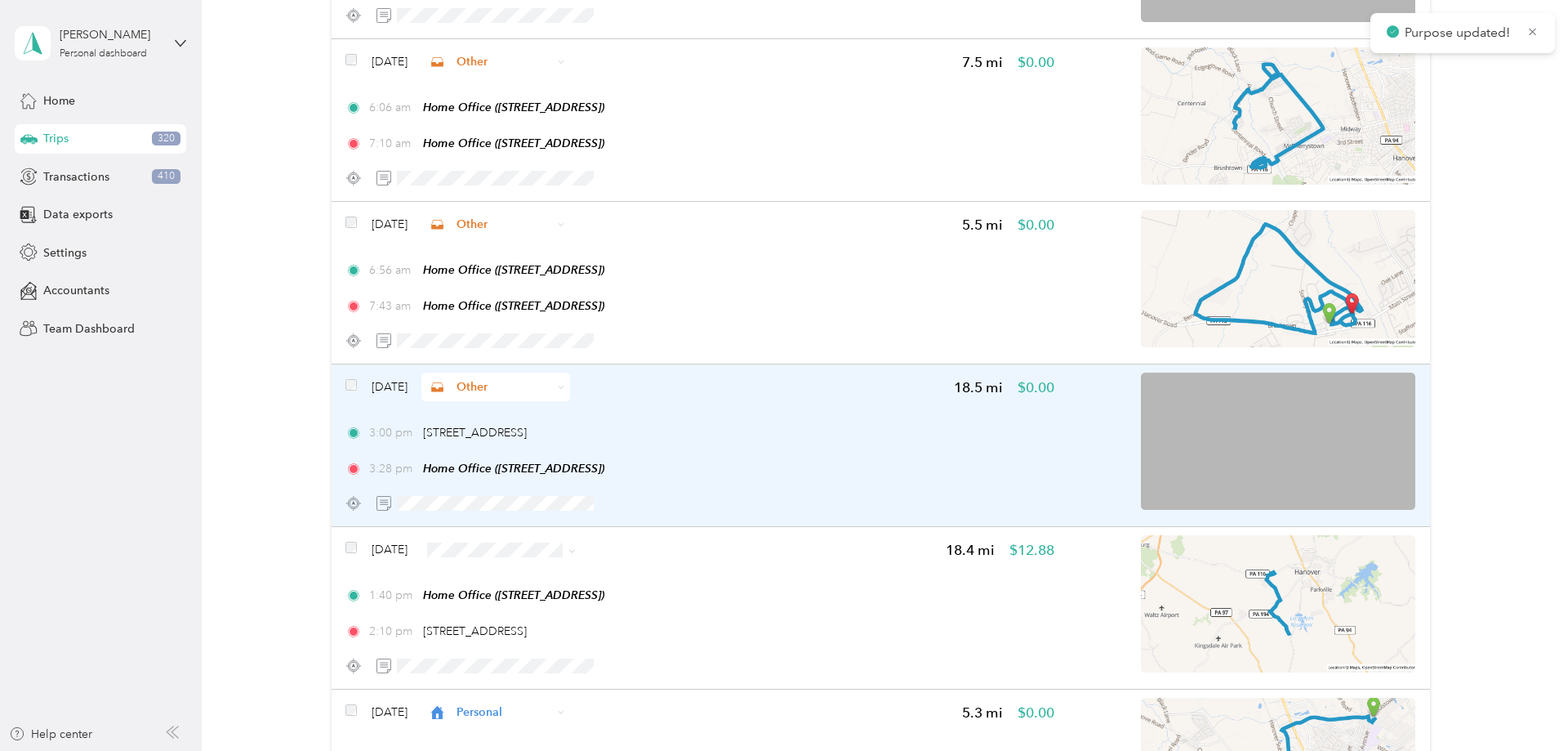
click at [552, 387] on span "Other" at bounding box center [504, 387] width 95 height 18
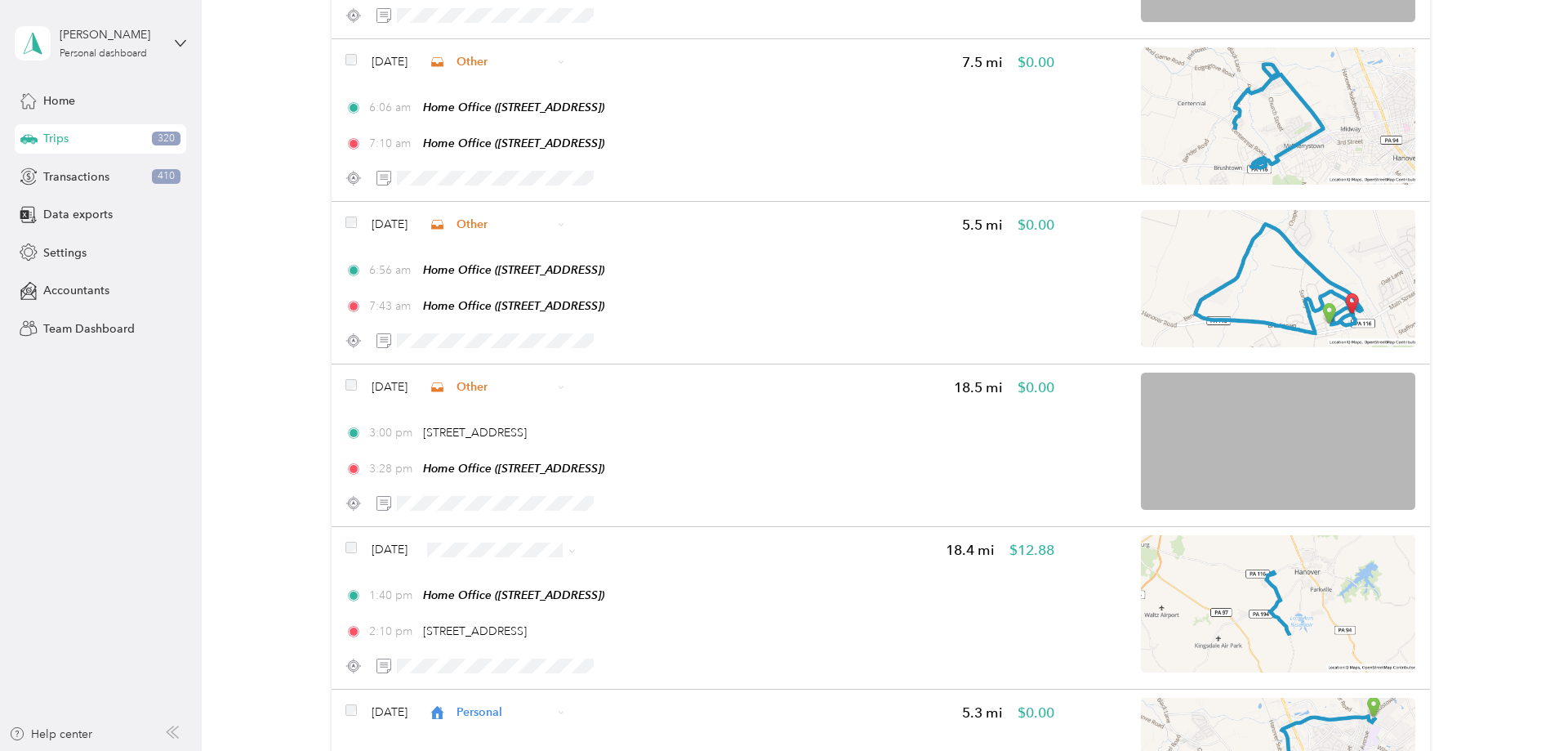
click at [532, 436] on span "Personal" at bounding box center [599, 441] width 211 height 18
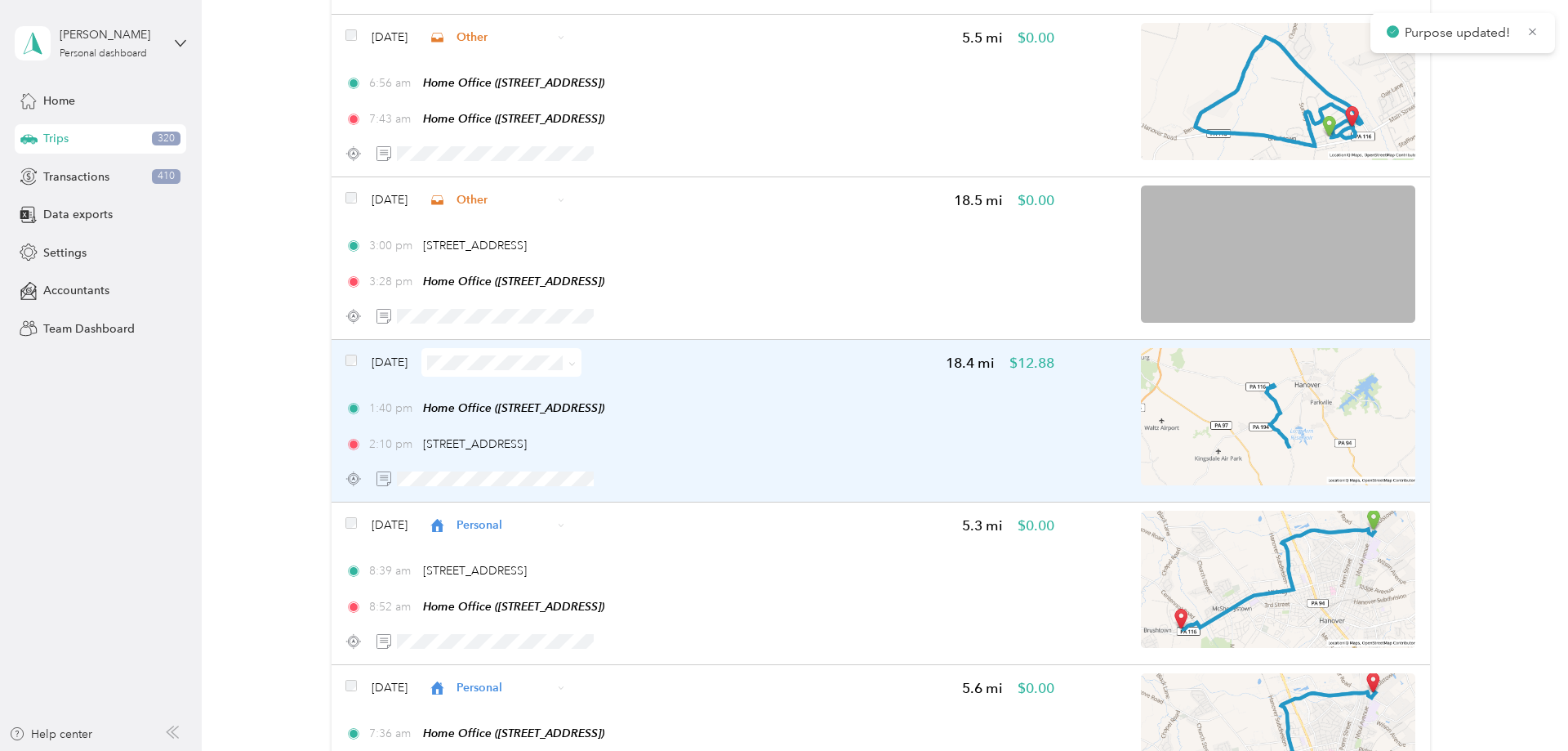
scroll to position [2007, 0]
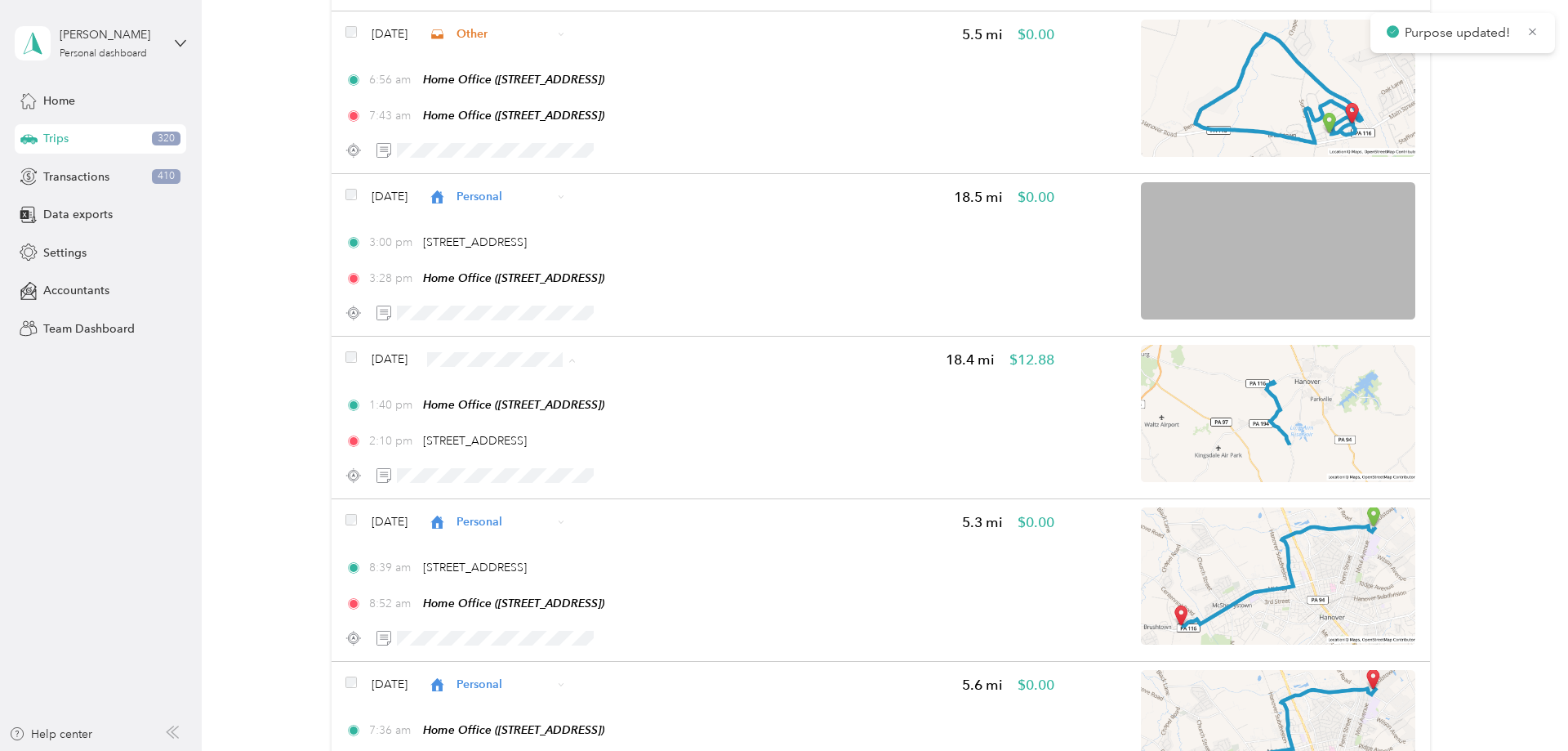
click at [542, 419] on span "Personal" at bounding box center [599, 418] width 211 height 18
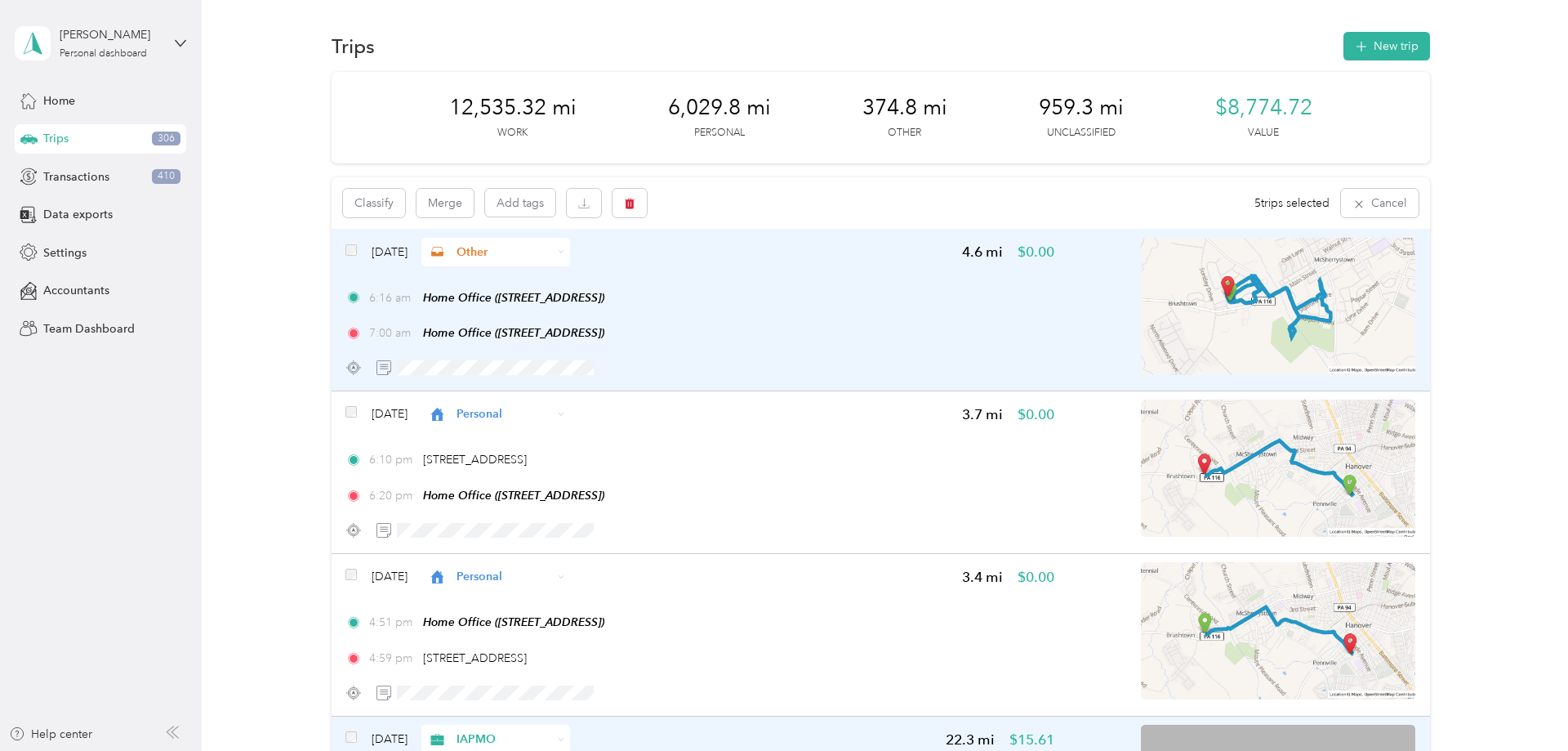
scroll to position [0, 0]
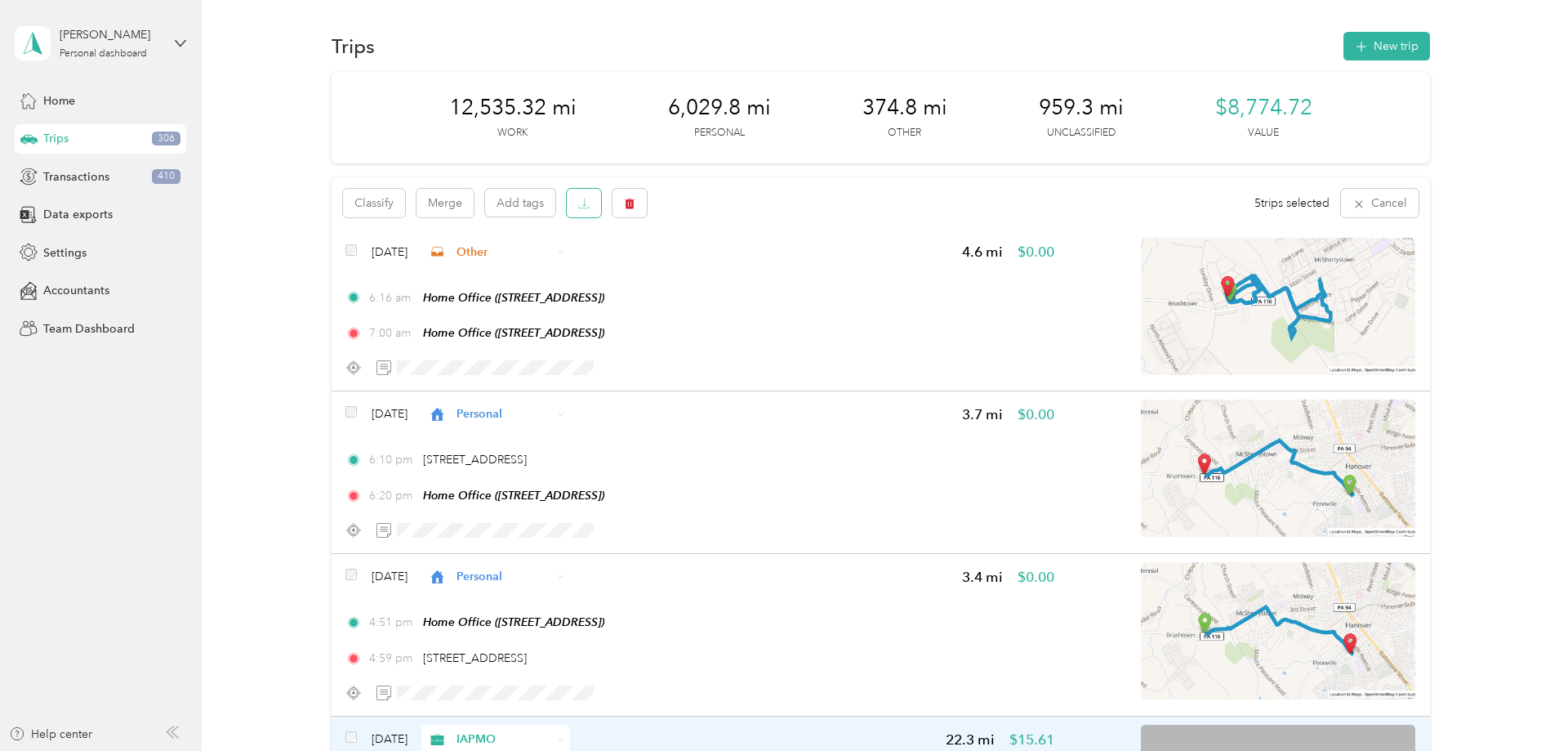
click at [588, 206] on icon "button" at bounding box center [584, 203] width 11 height 11
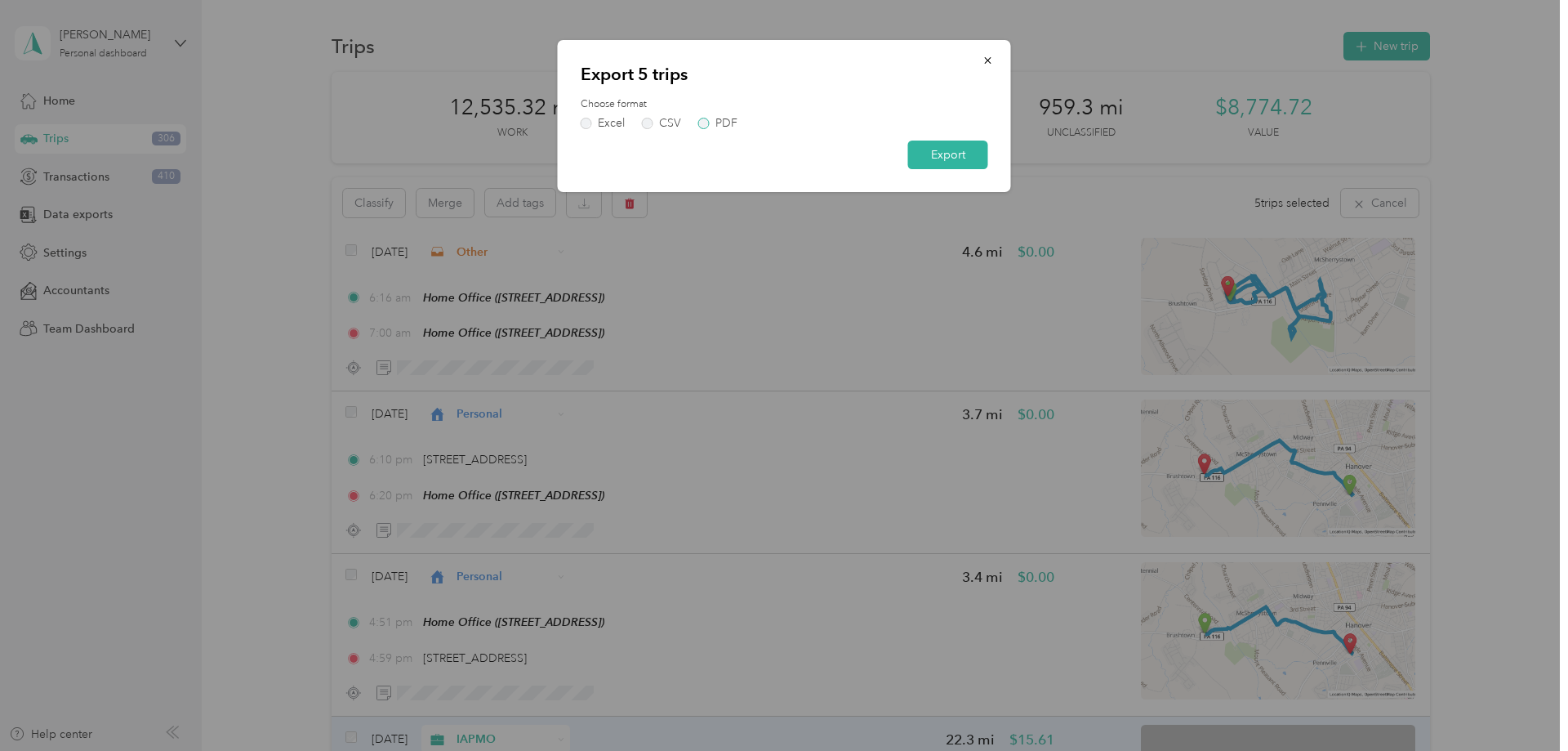
click at [718, 118] on div "PDF" at bounding box center [725, 123] width 22 height 11
click at [926, 155] on button "Export" at bounding box center [948, 154] width 80 height 29
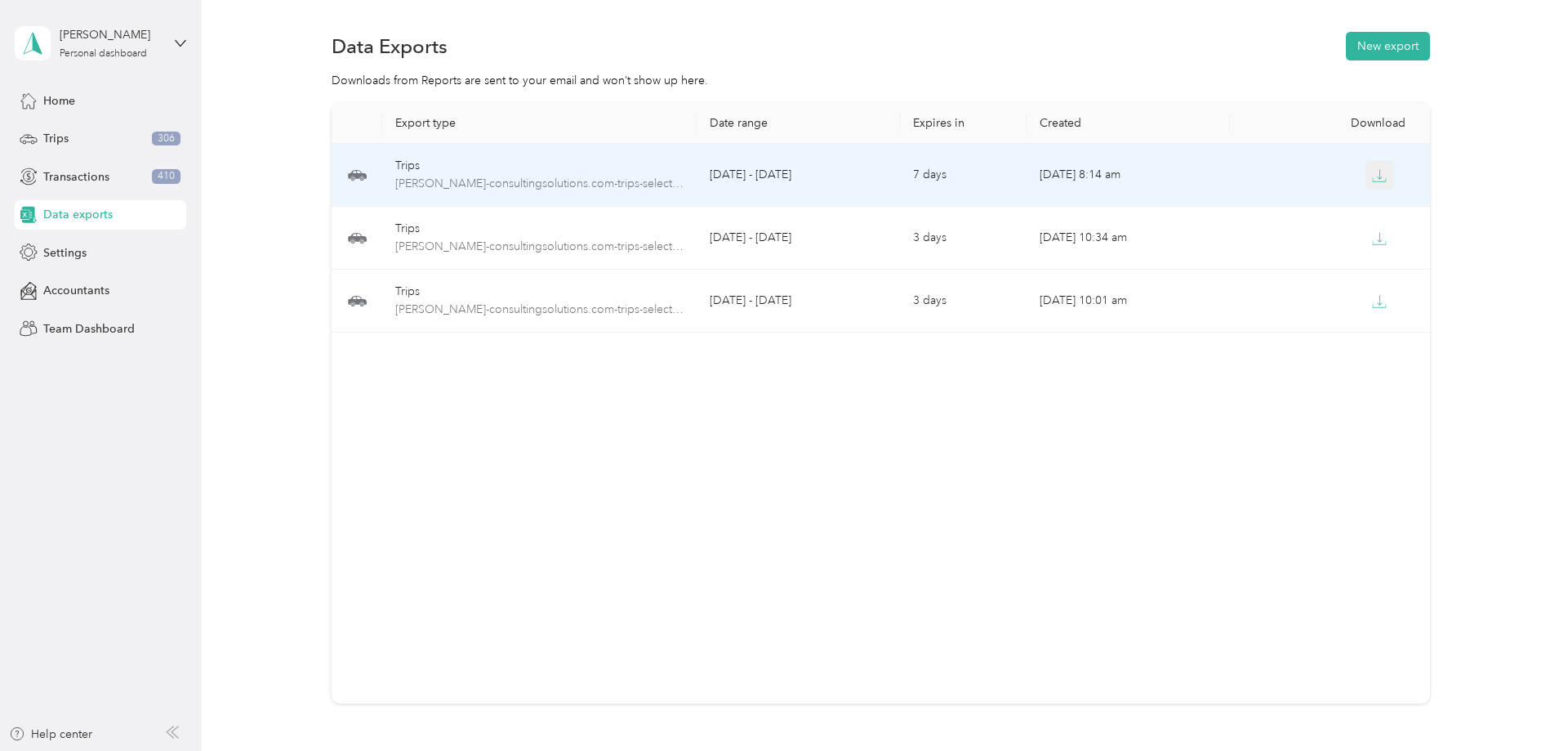
click at [1382, 173] on icon "button" at bounding box center [1379, 175] width 15 height 15
